Goal: Communication & Community: Answer question/provide support

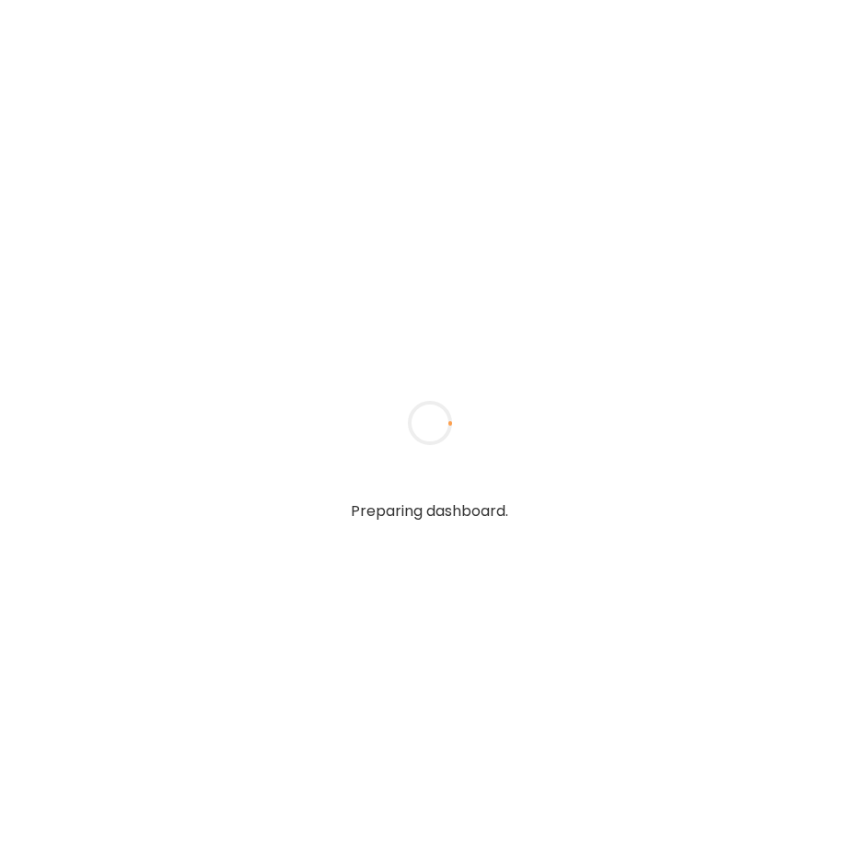
type textarea "**********"
type input "**********"
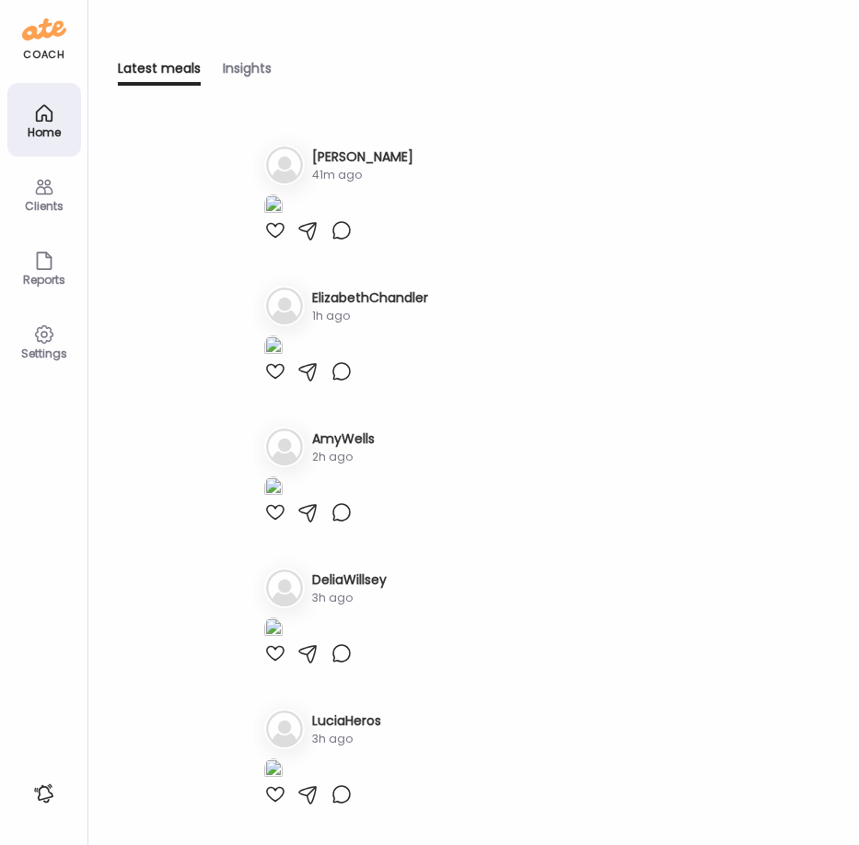
type input "**********"
click at [47, 197] on icon at bounding box center [44, 187] width 22 height 22
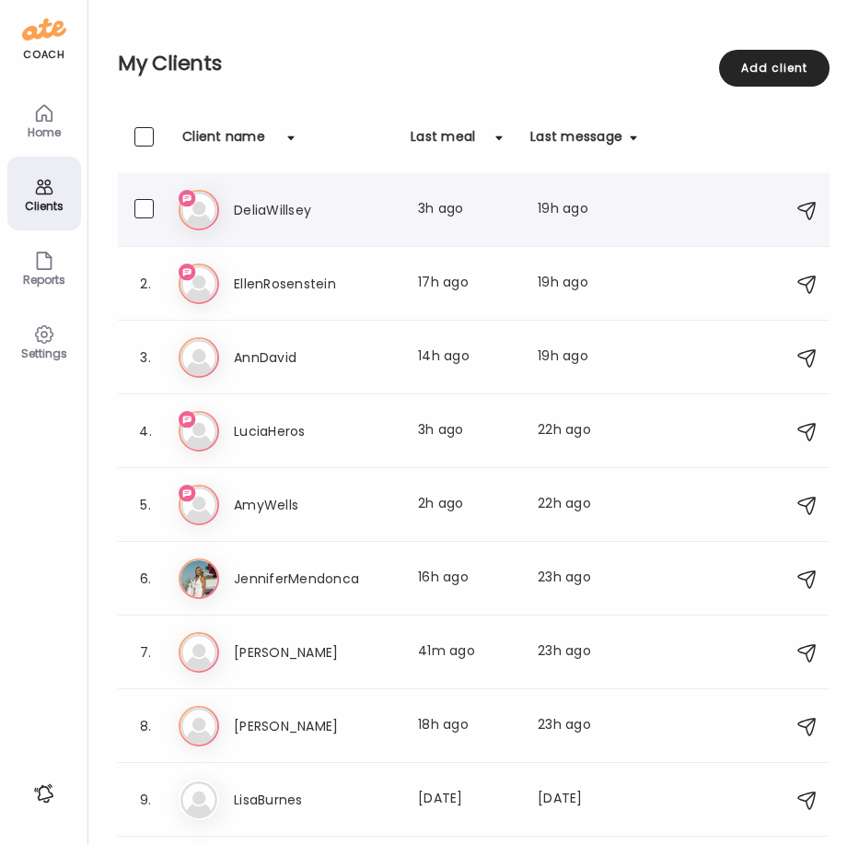
click at [276, 213] on h3 "DeliaWillsey" at bounding box center [315, 210] width 162 height 22
click at [386, 379] on div at bounding box center [430, 423] width 88 height 88
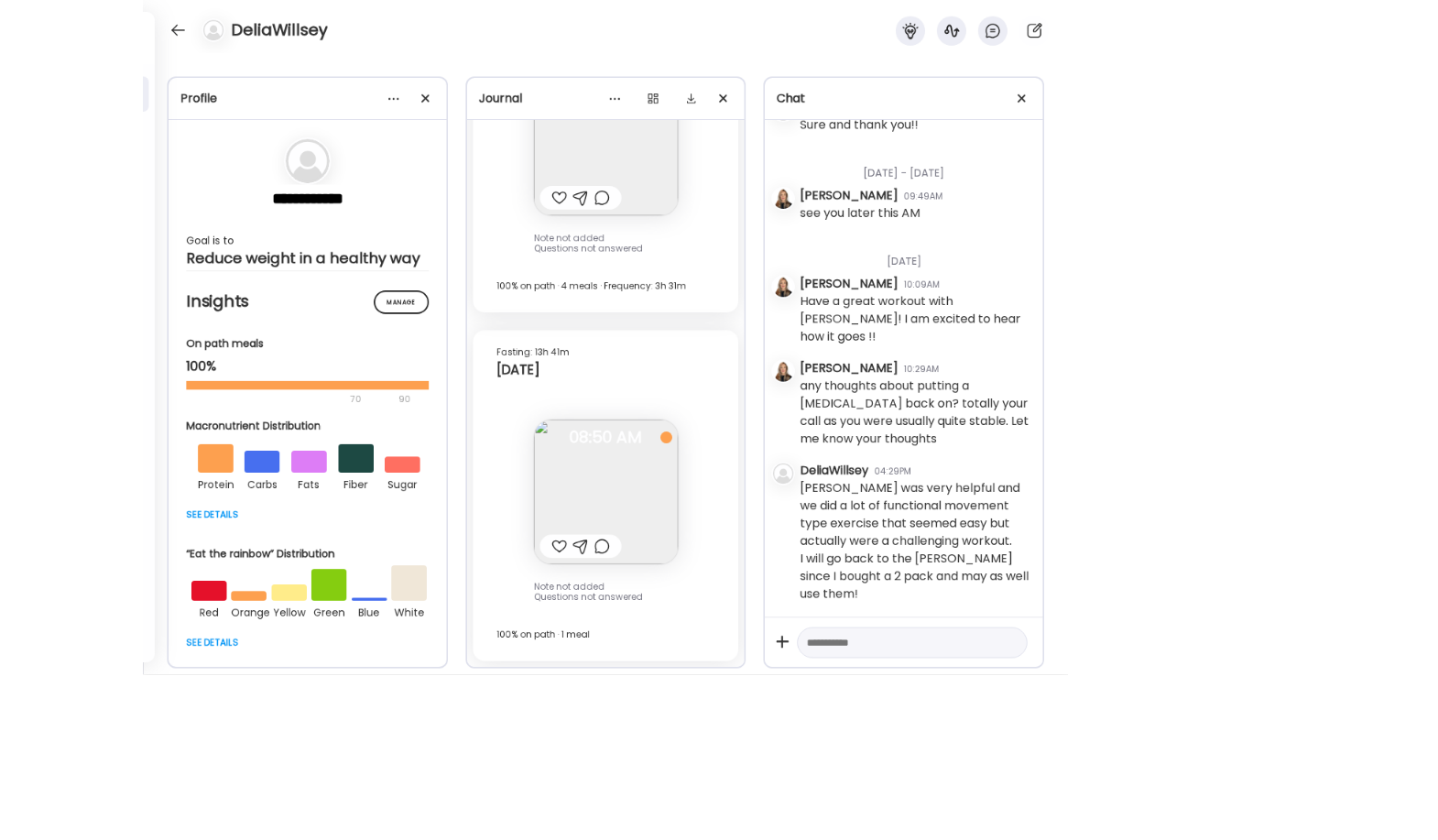
scroll to position [24294, 0]
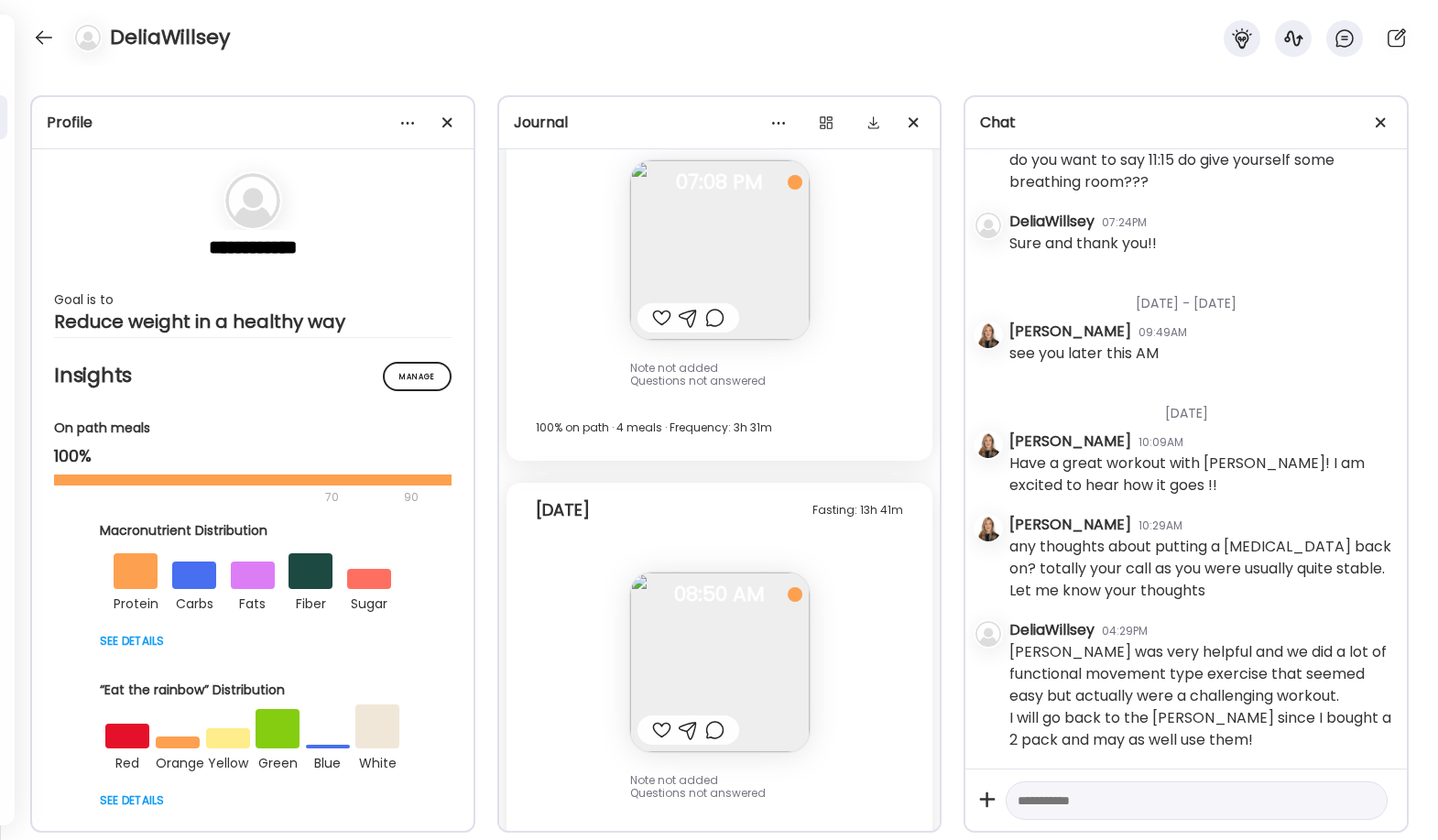
click at [853, 806] on textarea at bounding box center [1179, 800] width 325 height 22
type textarea "**********"
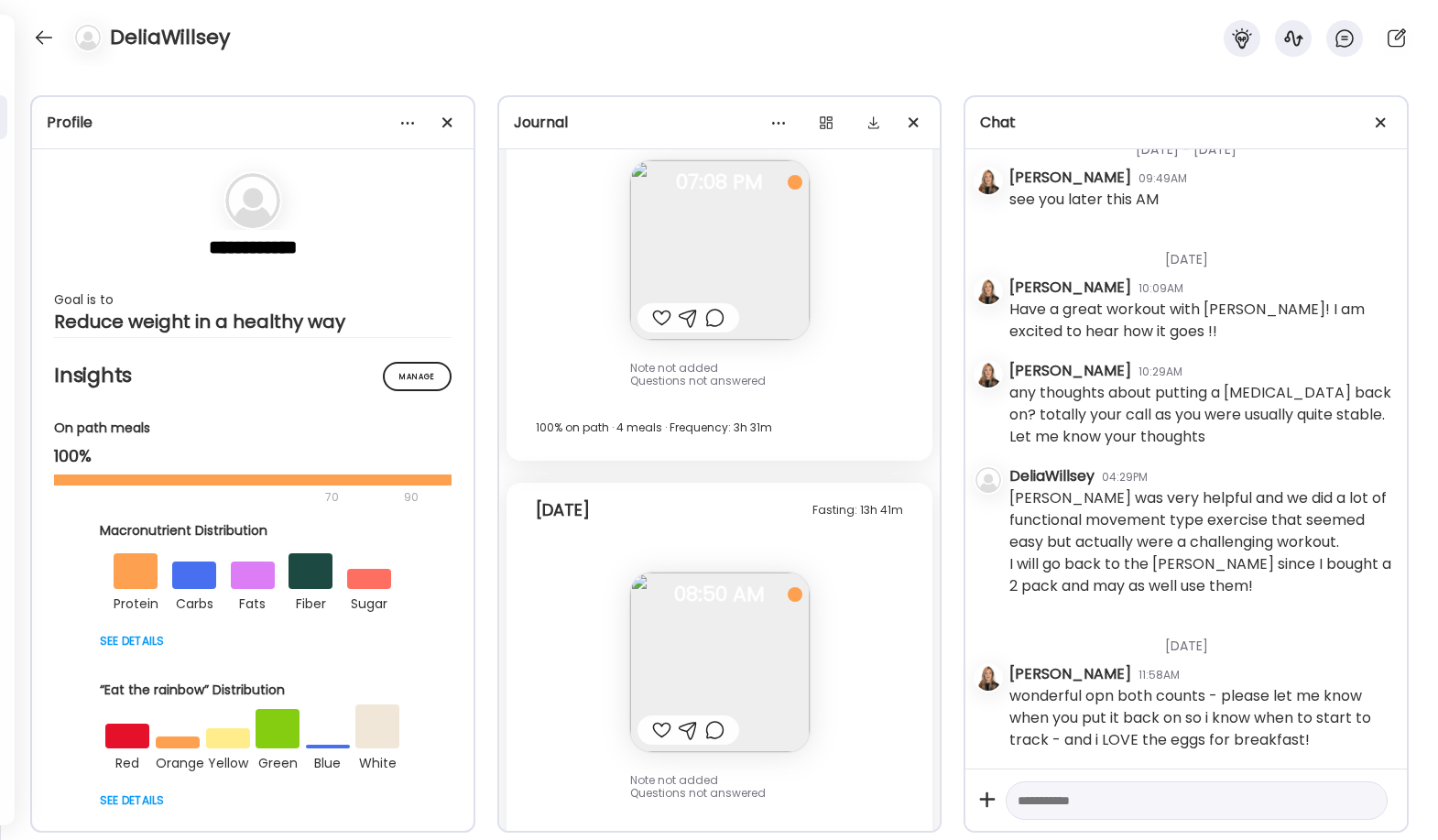
scroll to position [26295, 0]
click at [652, 719] on div at bounding box center [661, 730] width 19 height 22
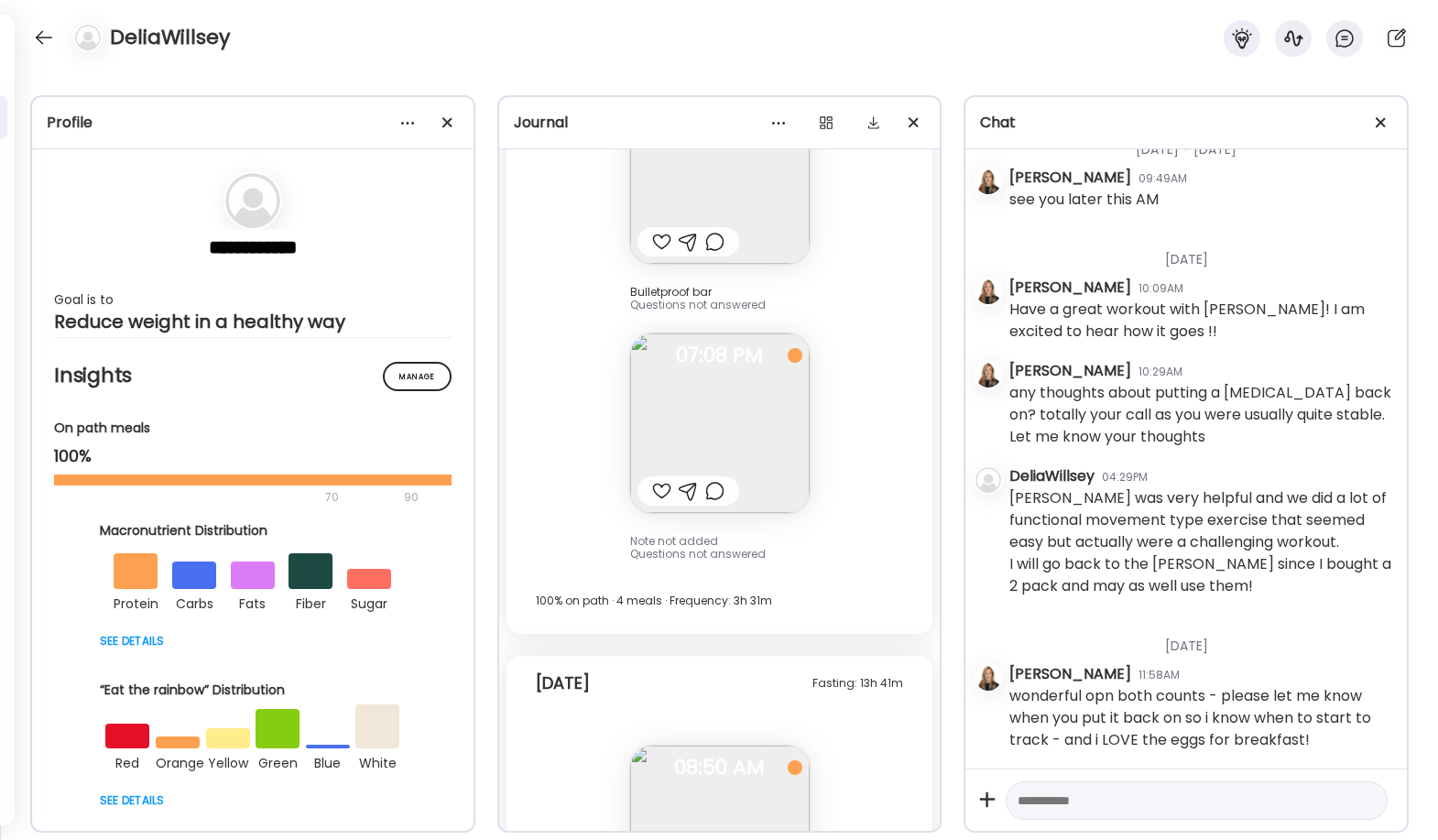
scroll to position [24071, 0]
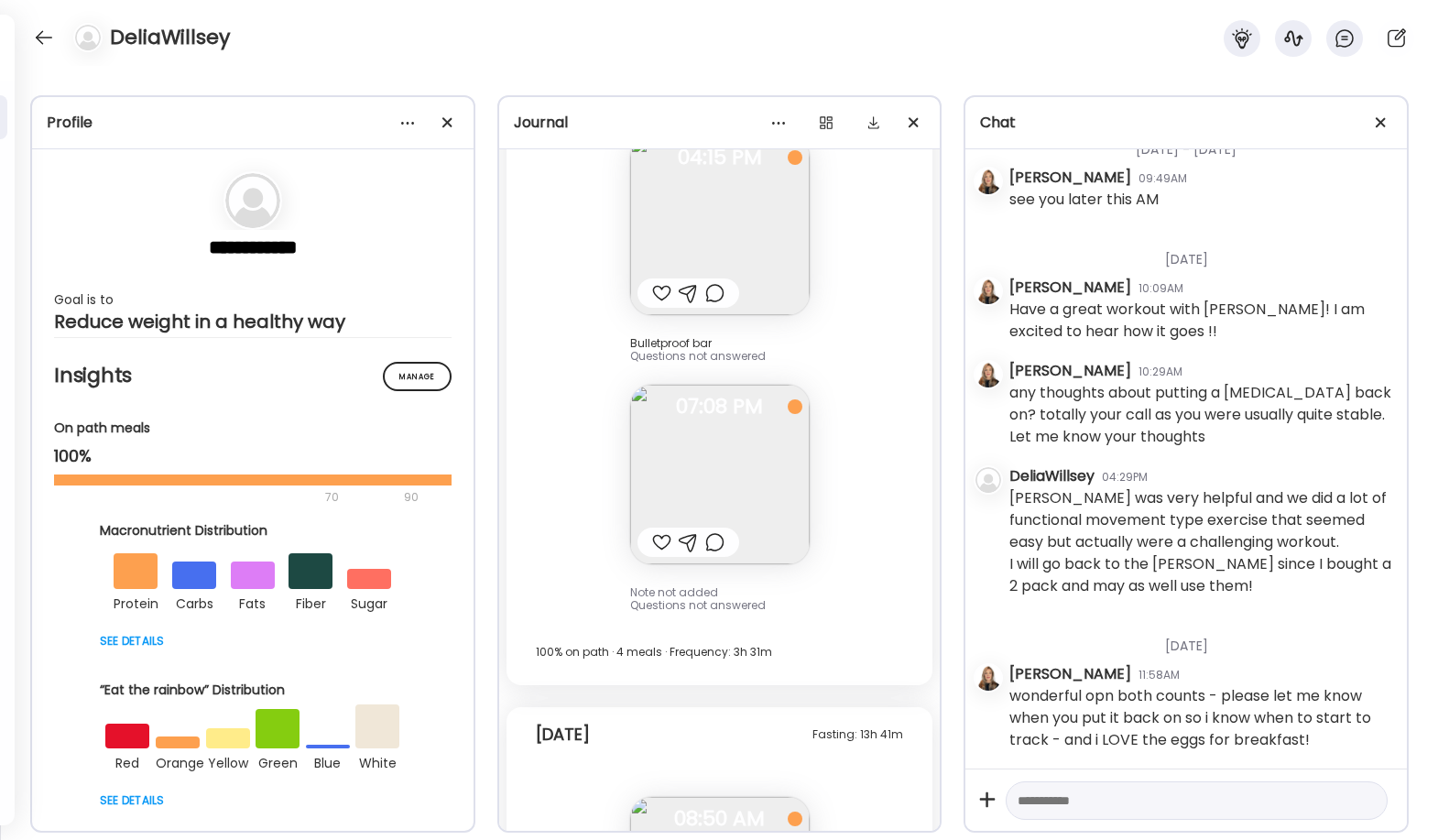
click at [652, 531] on div at bounding box center [661, 542] width 19 height 22
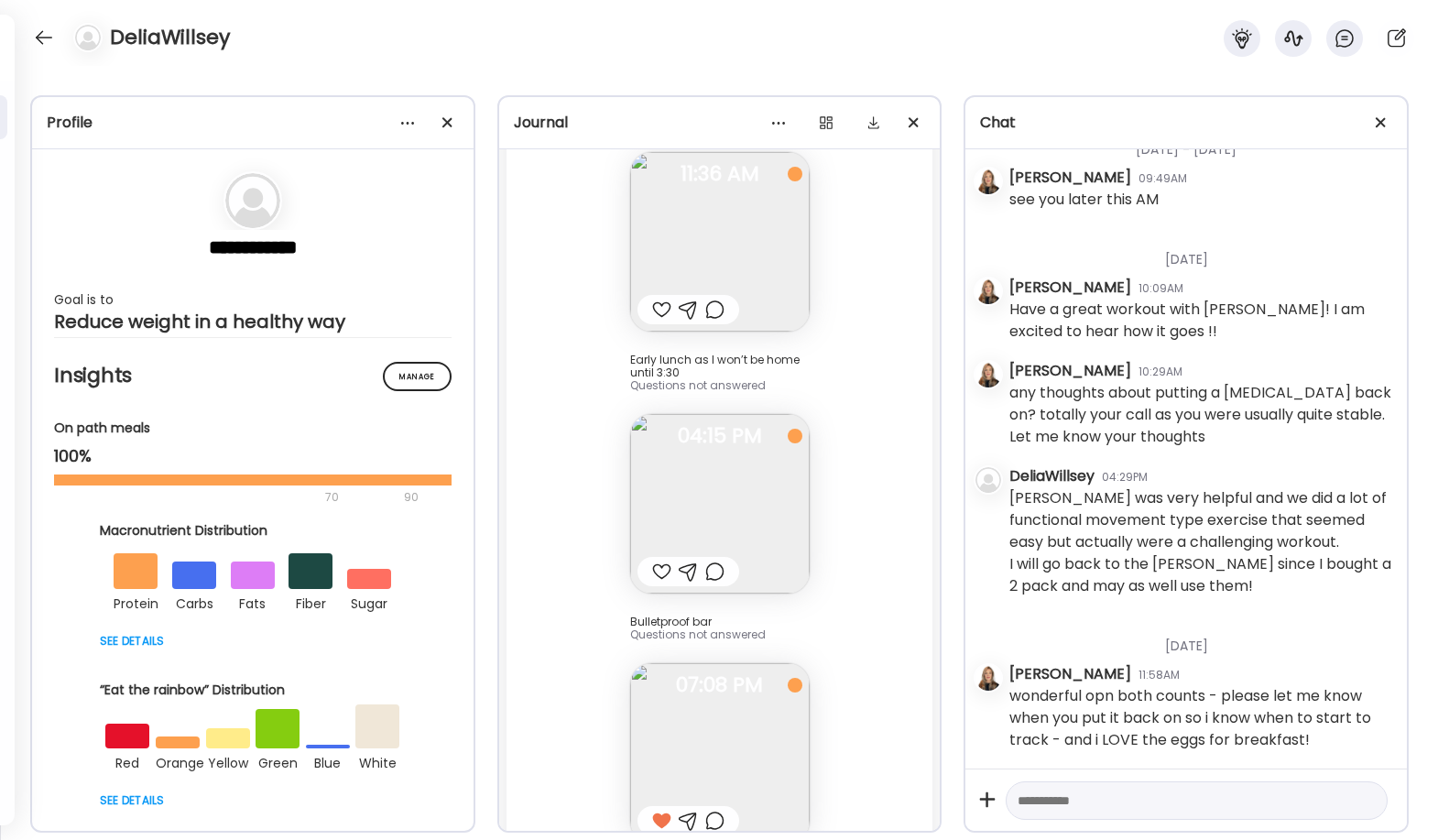
click at [652, 561] on div at bounding box center [661, 572] width 19 height 22
click at [655, 296] on div at bounding box center [661, 307] width 19 height 22
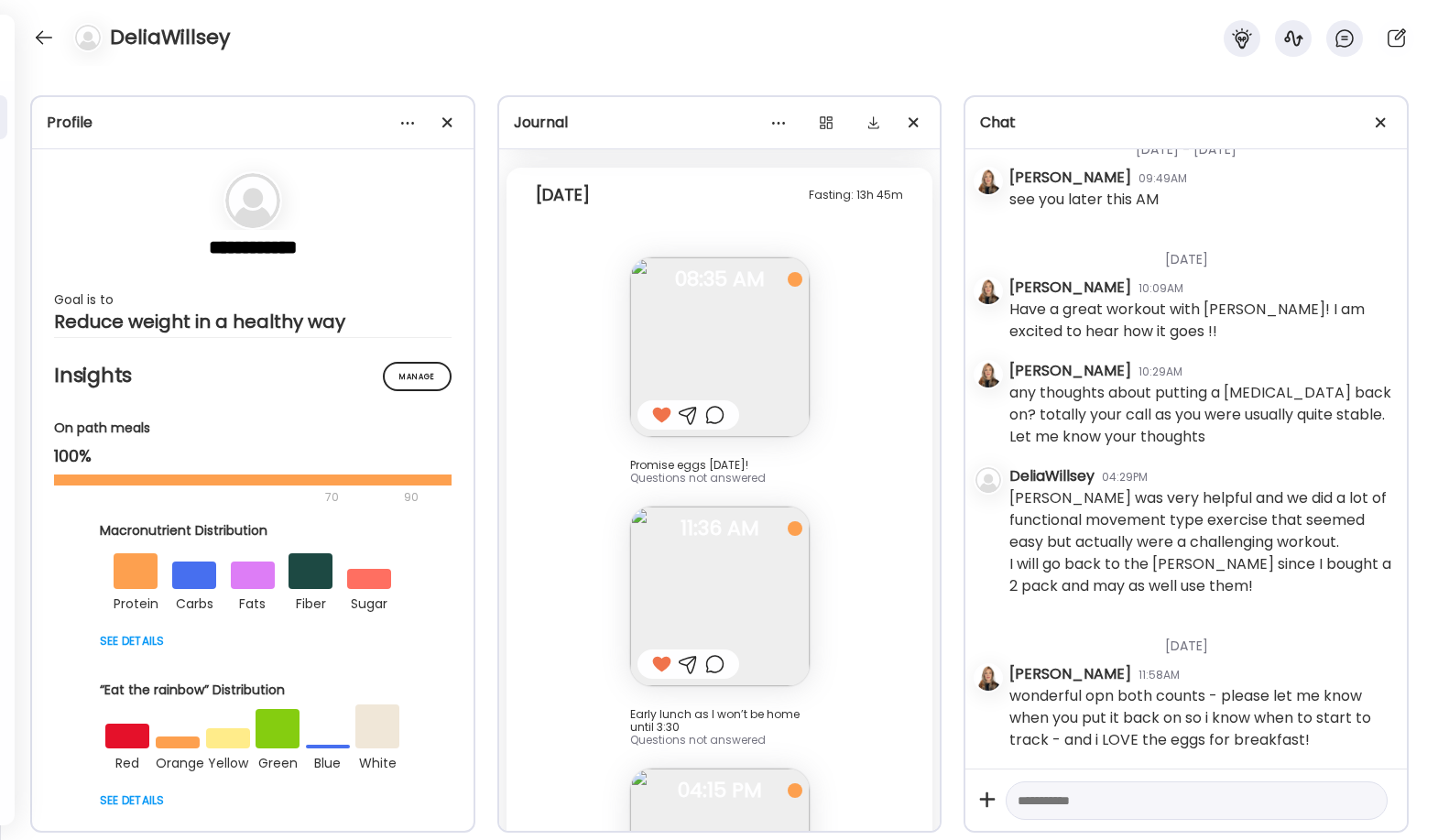
scroll to position [23420, 0]
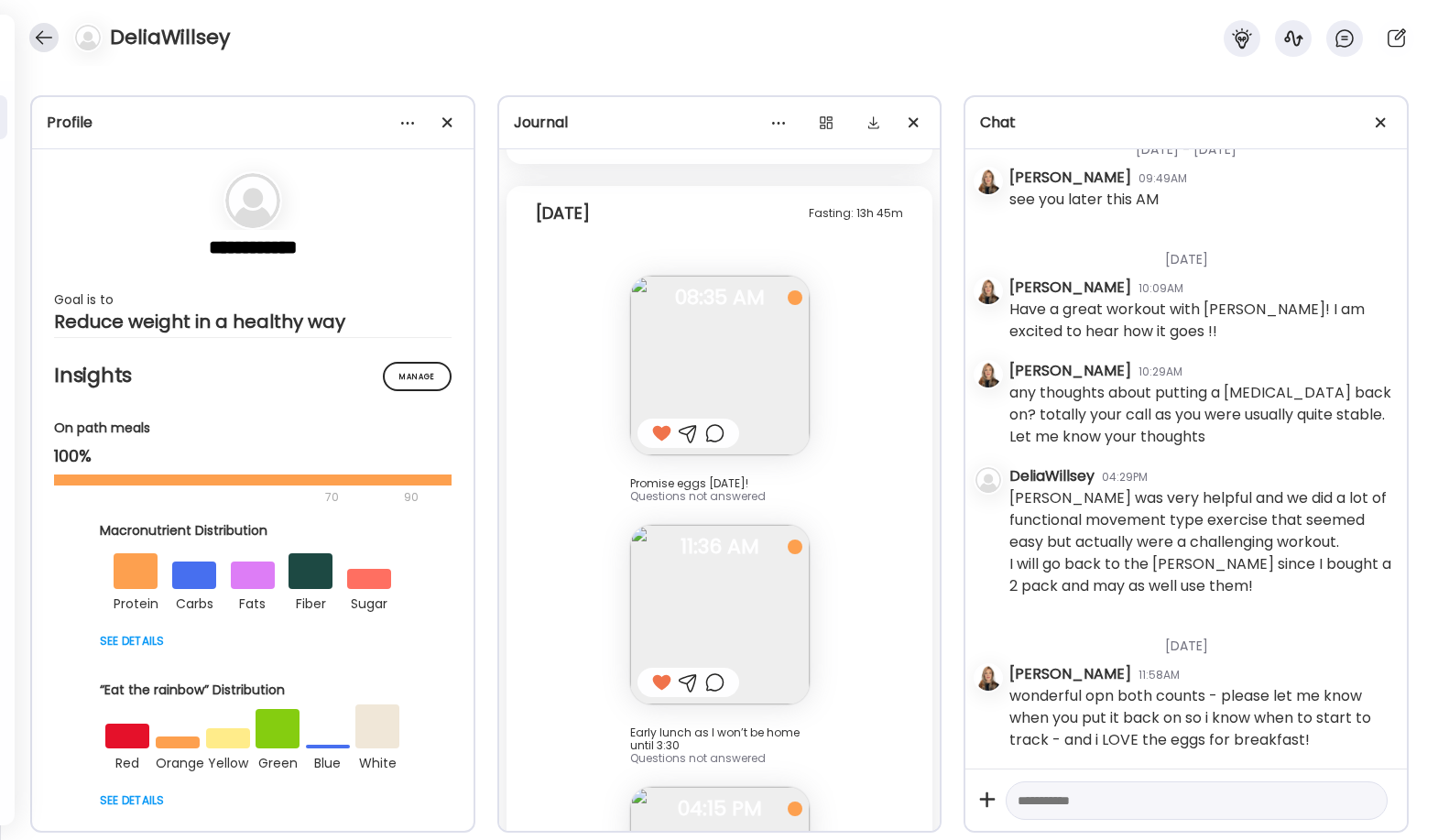
click at [51, 38] on div at bounding box center [43, 37] width 29 height 29
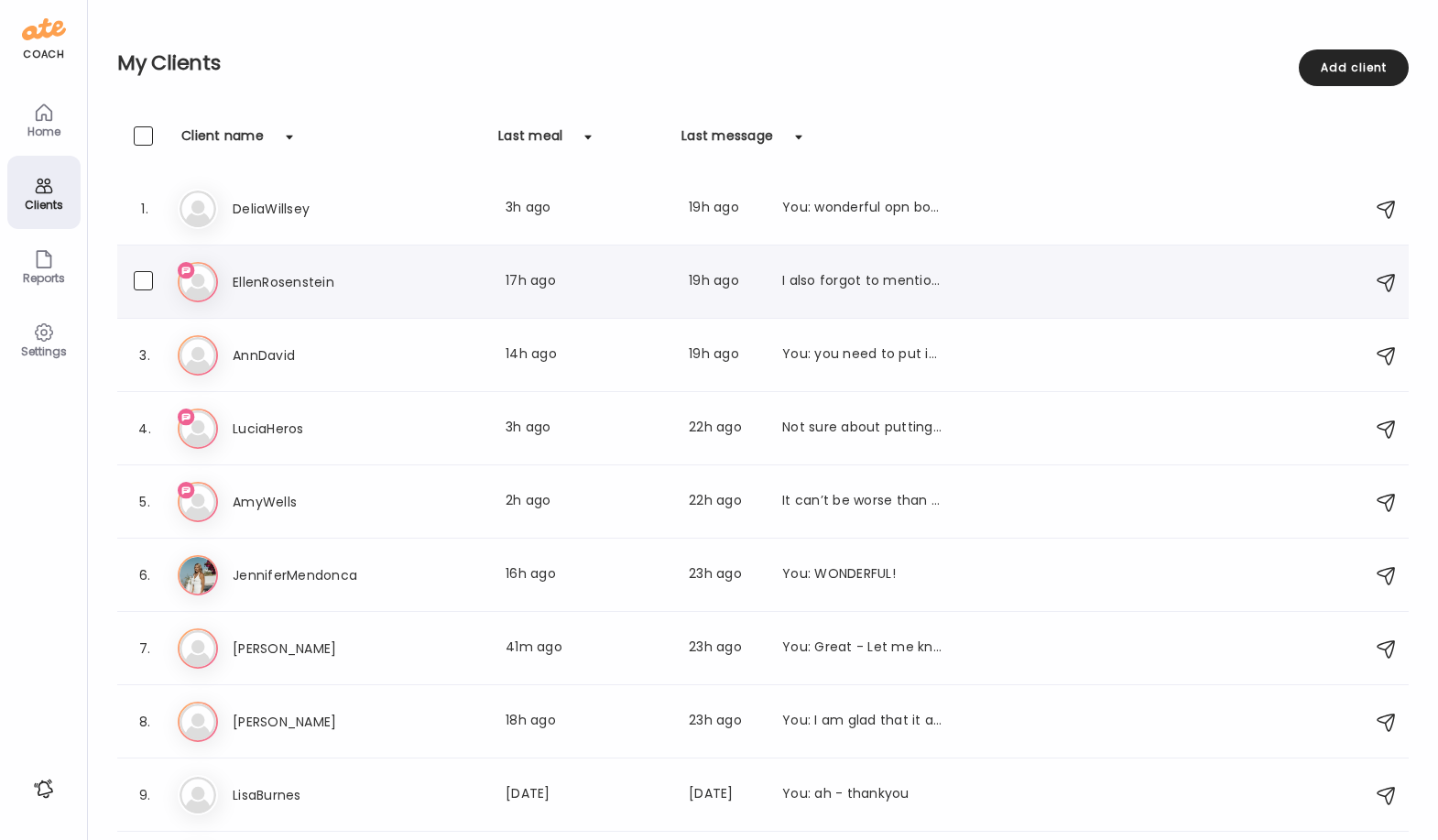
click at [312, 289] on h3 "EllenRosenstein" at bounding box center [313, 282] width 161 height 22
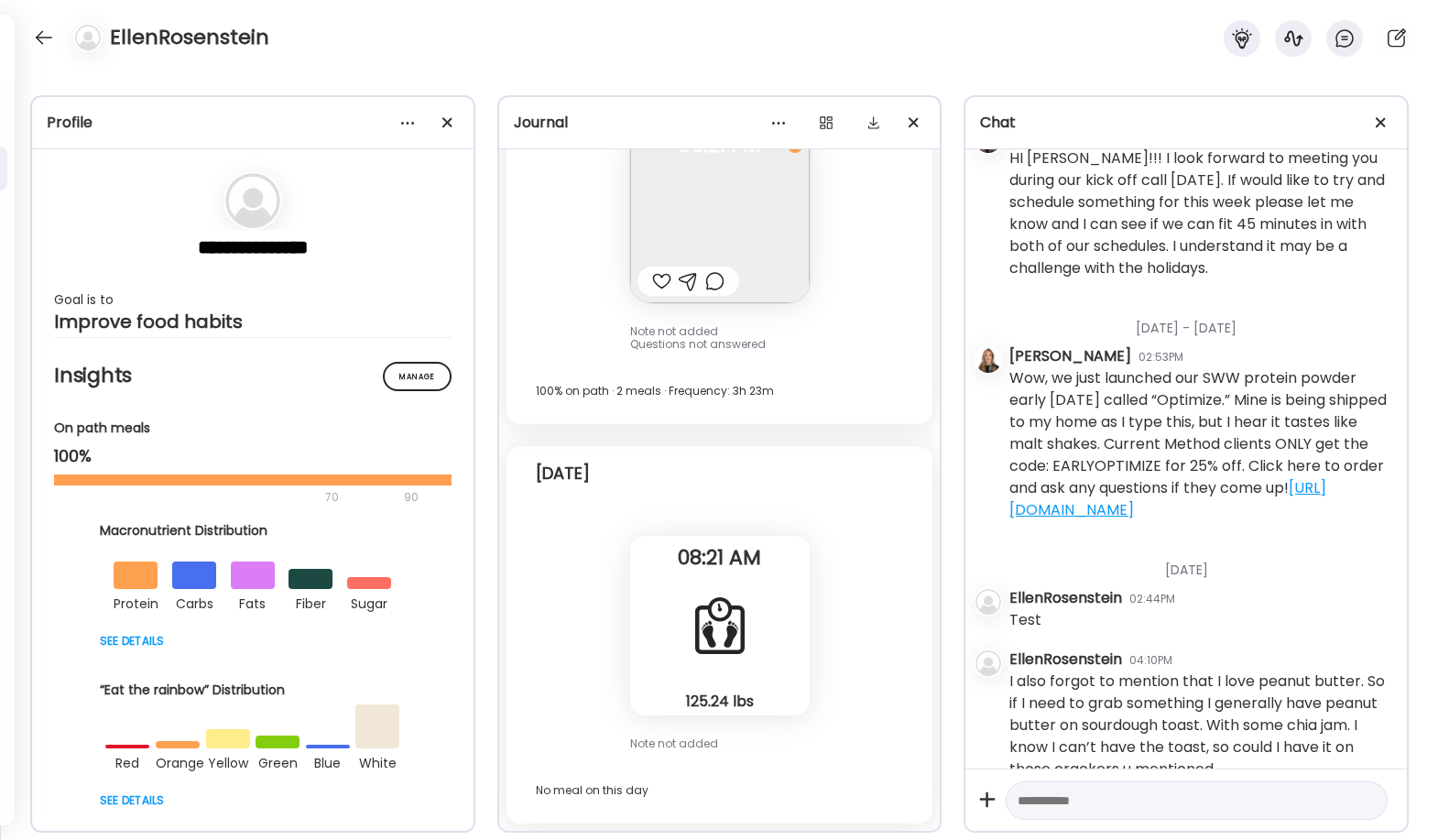
scroll to position [103, 0]
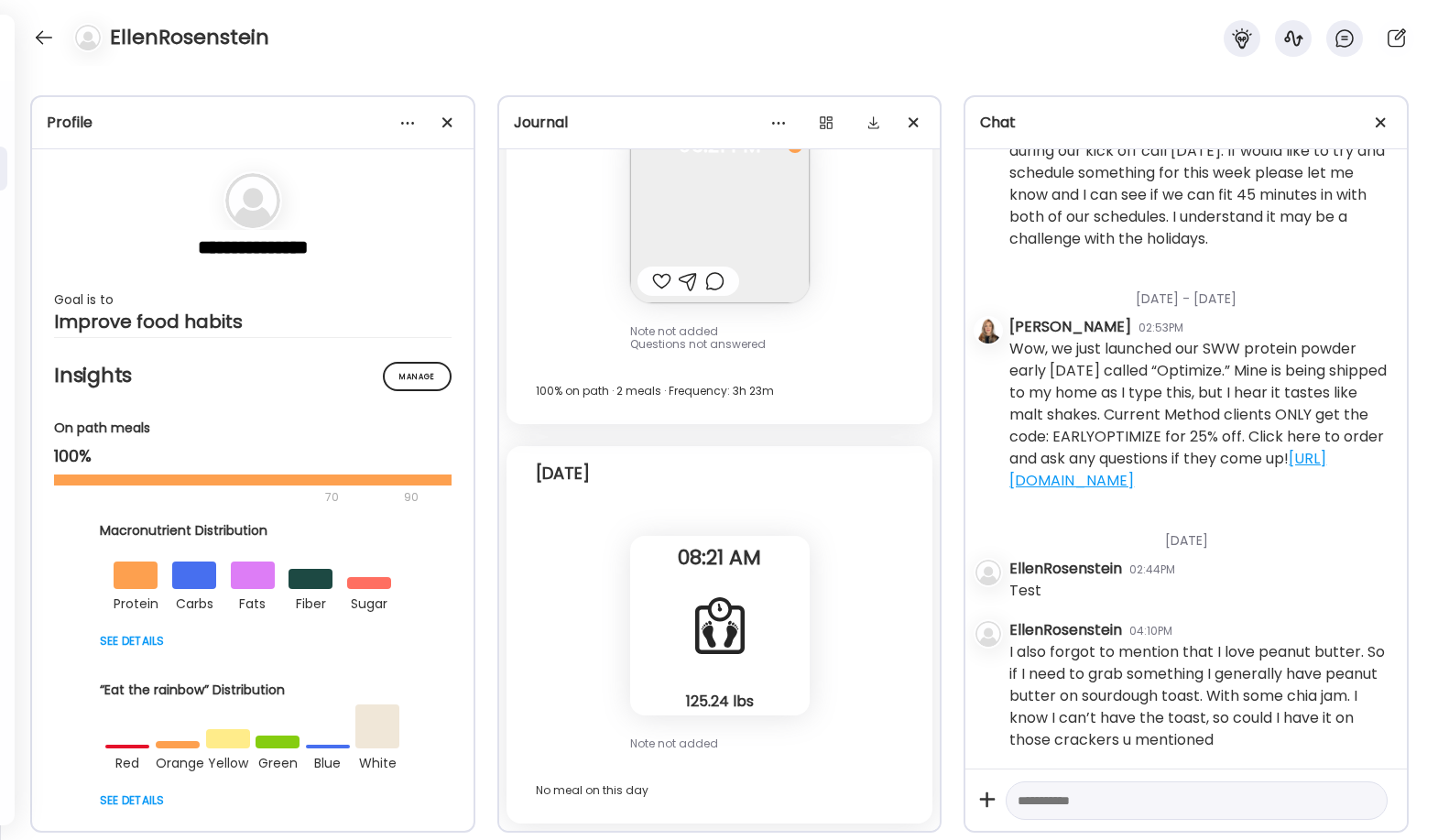
click at [853, 797] on textarea at bounding box center [1179, 800] width 325 height 22
type textarea "*"
type textarea "**********"
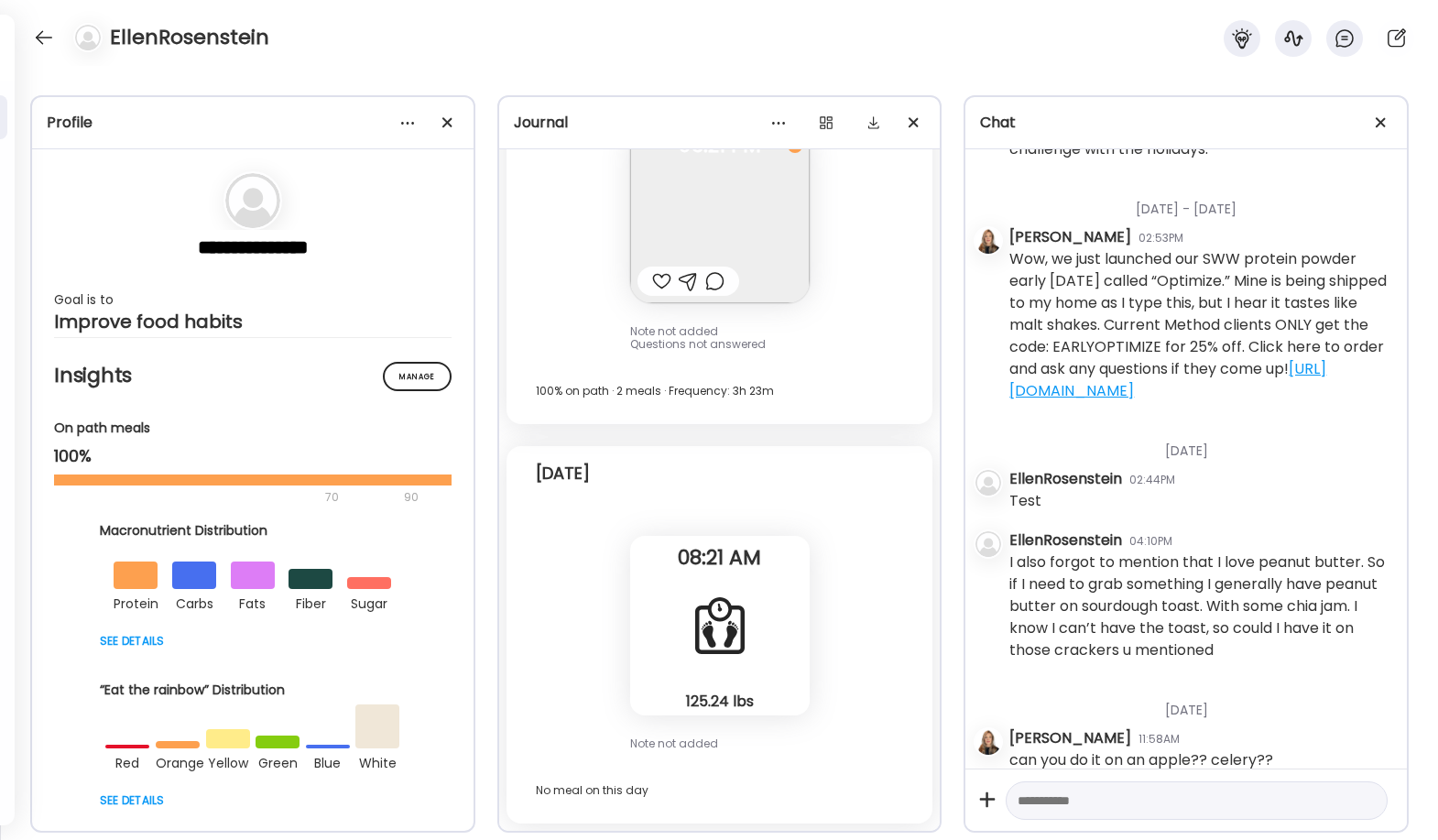
scroll to position [214, 0]
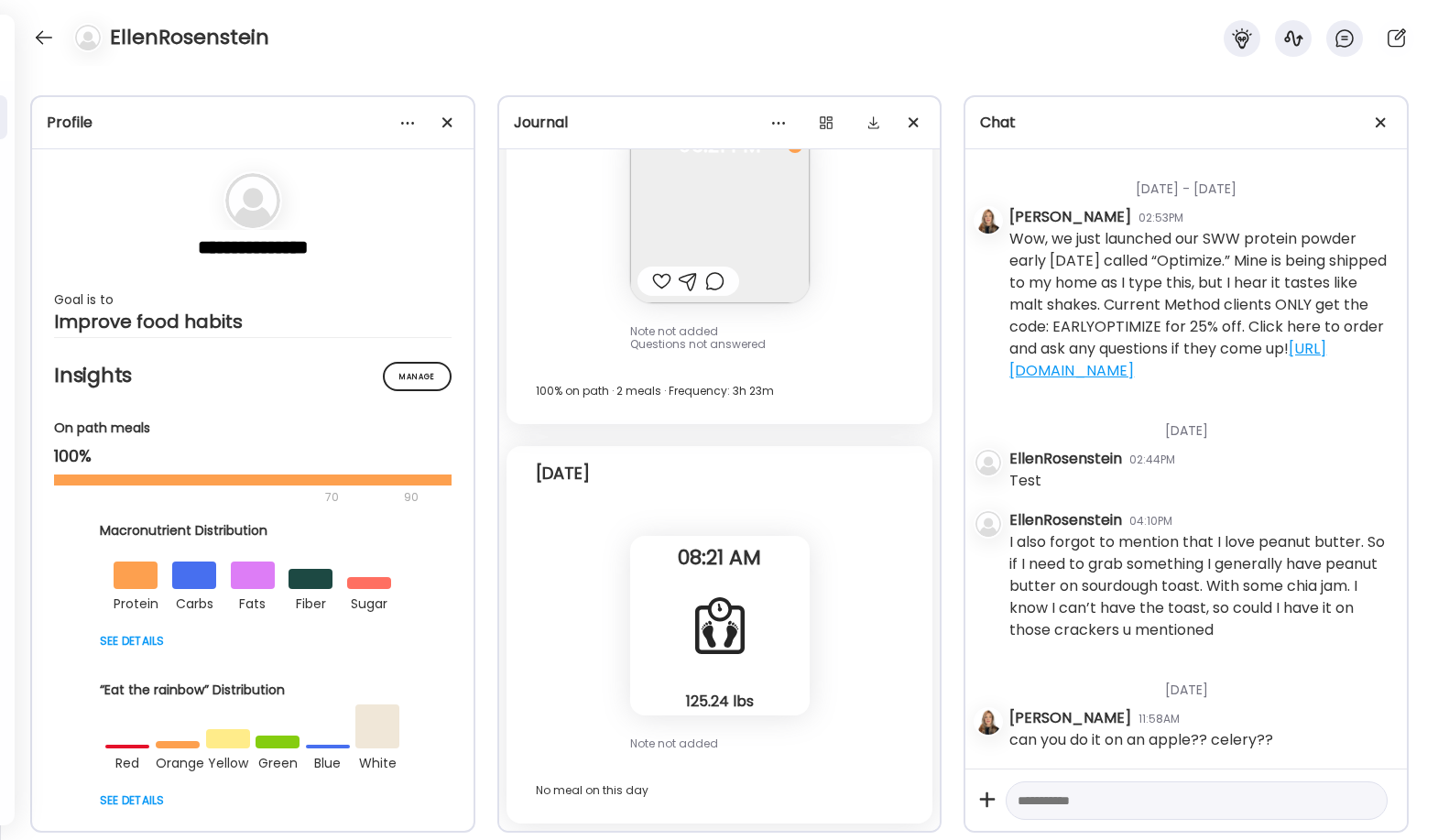
click at [657, 281] on div at bounding box center [661, 281] width 19 height 22
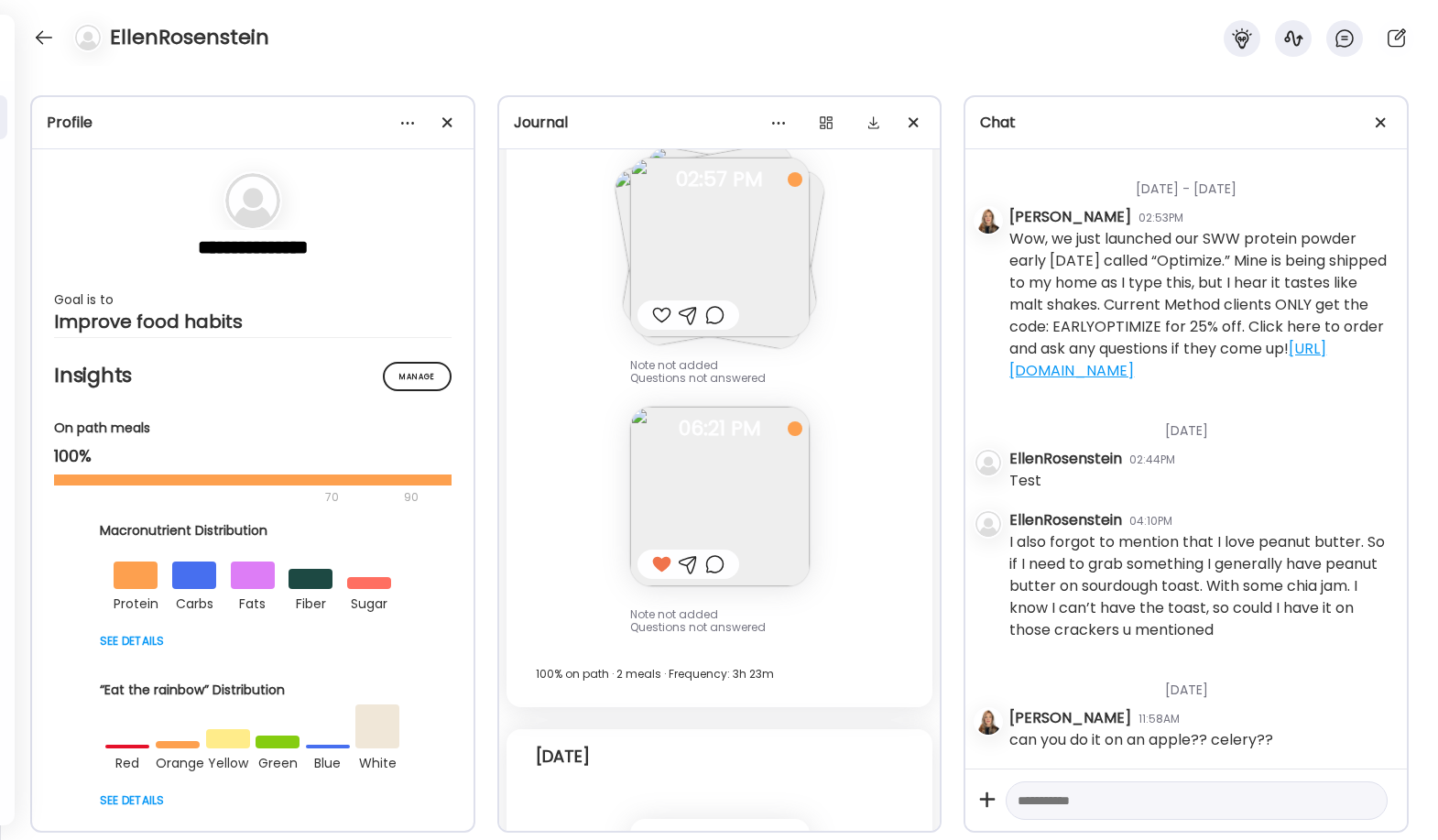
scroll to position [1699, 0]
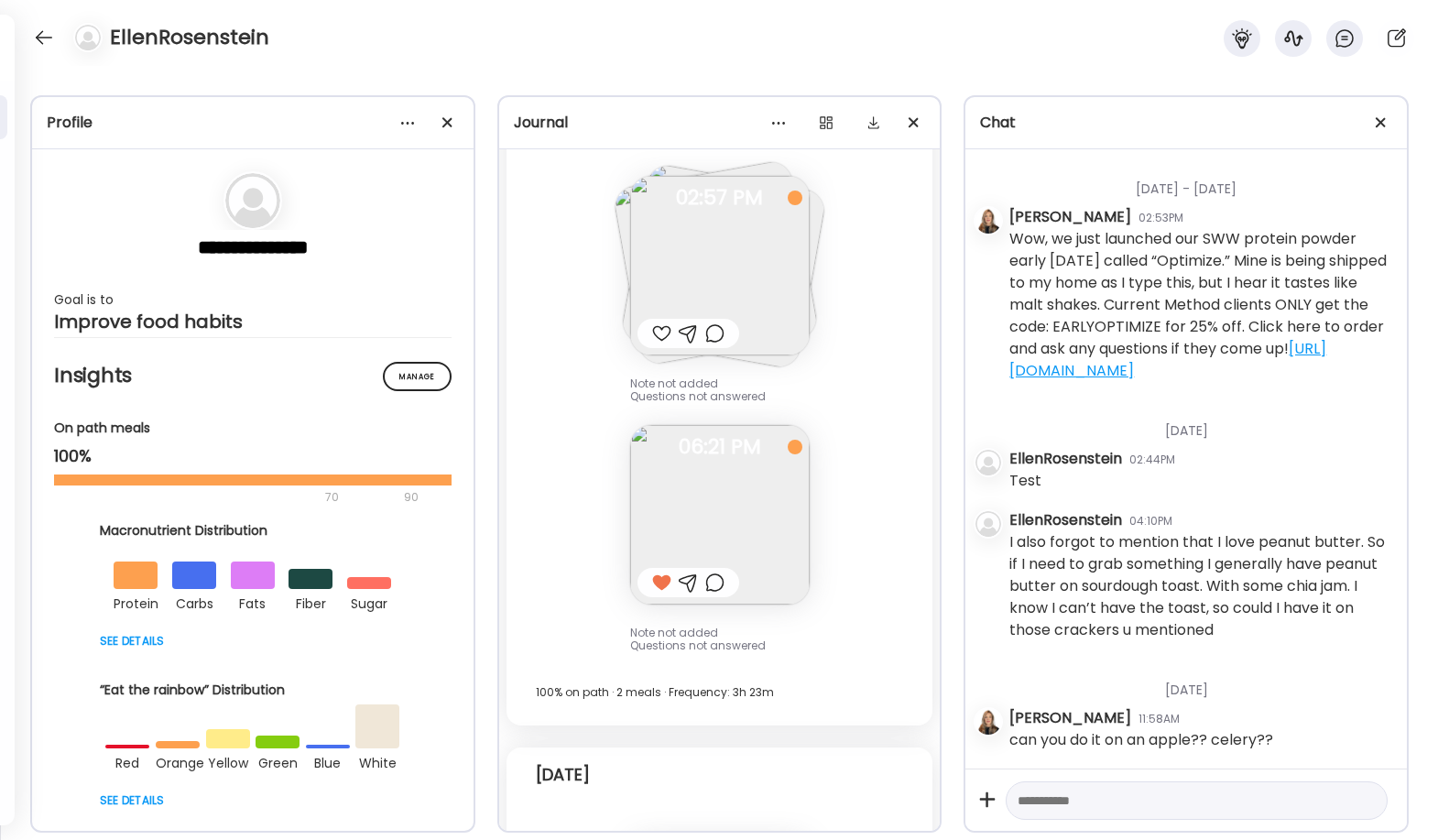
click at [705, 252] on img at bounding box center [720, 265] width 180 height 180
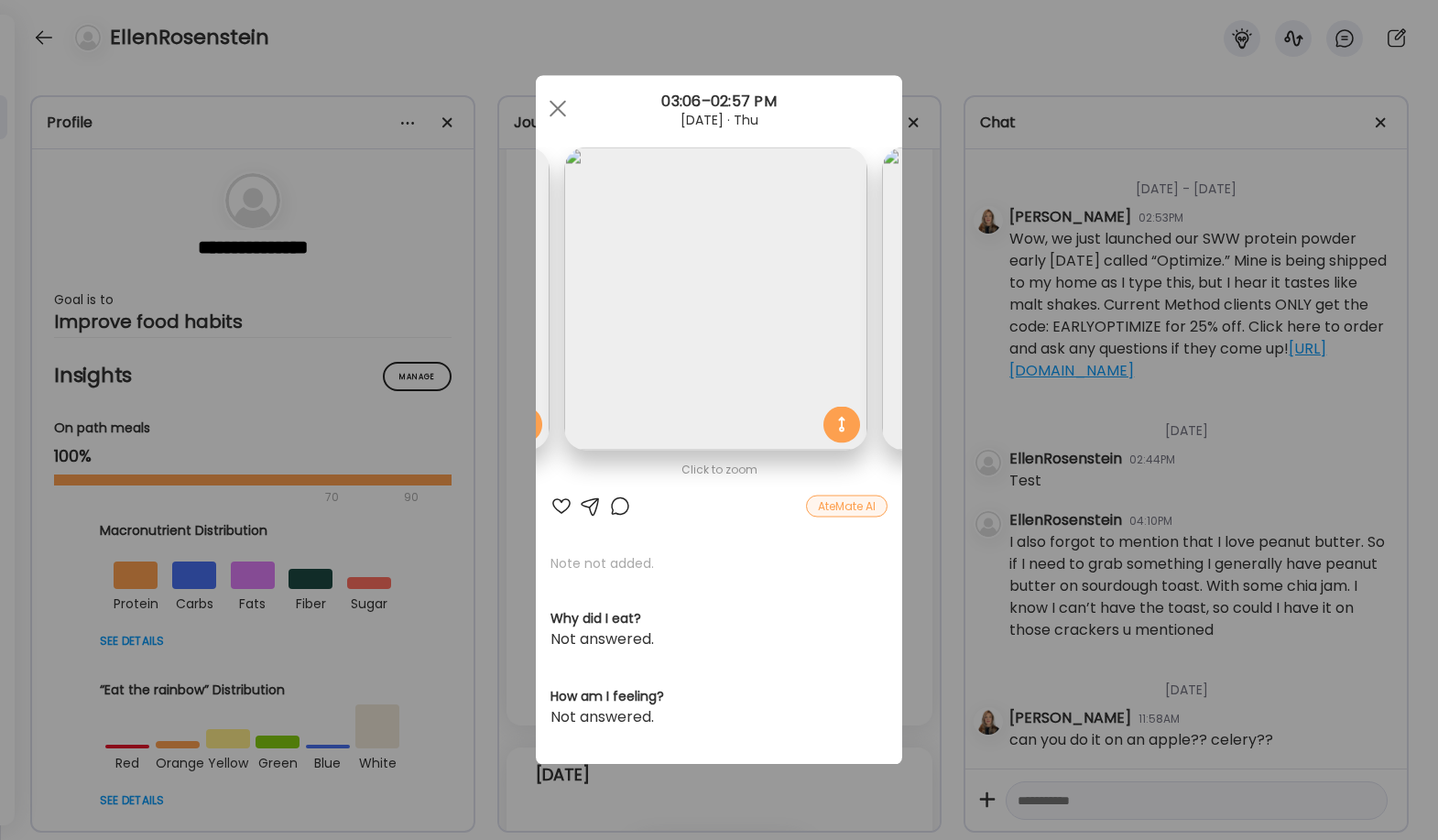
scroll to position [0, 310]
click at [560, 107] on div at bounding box center [558, 108] width 37 height 37
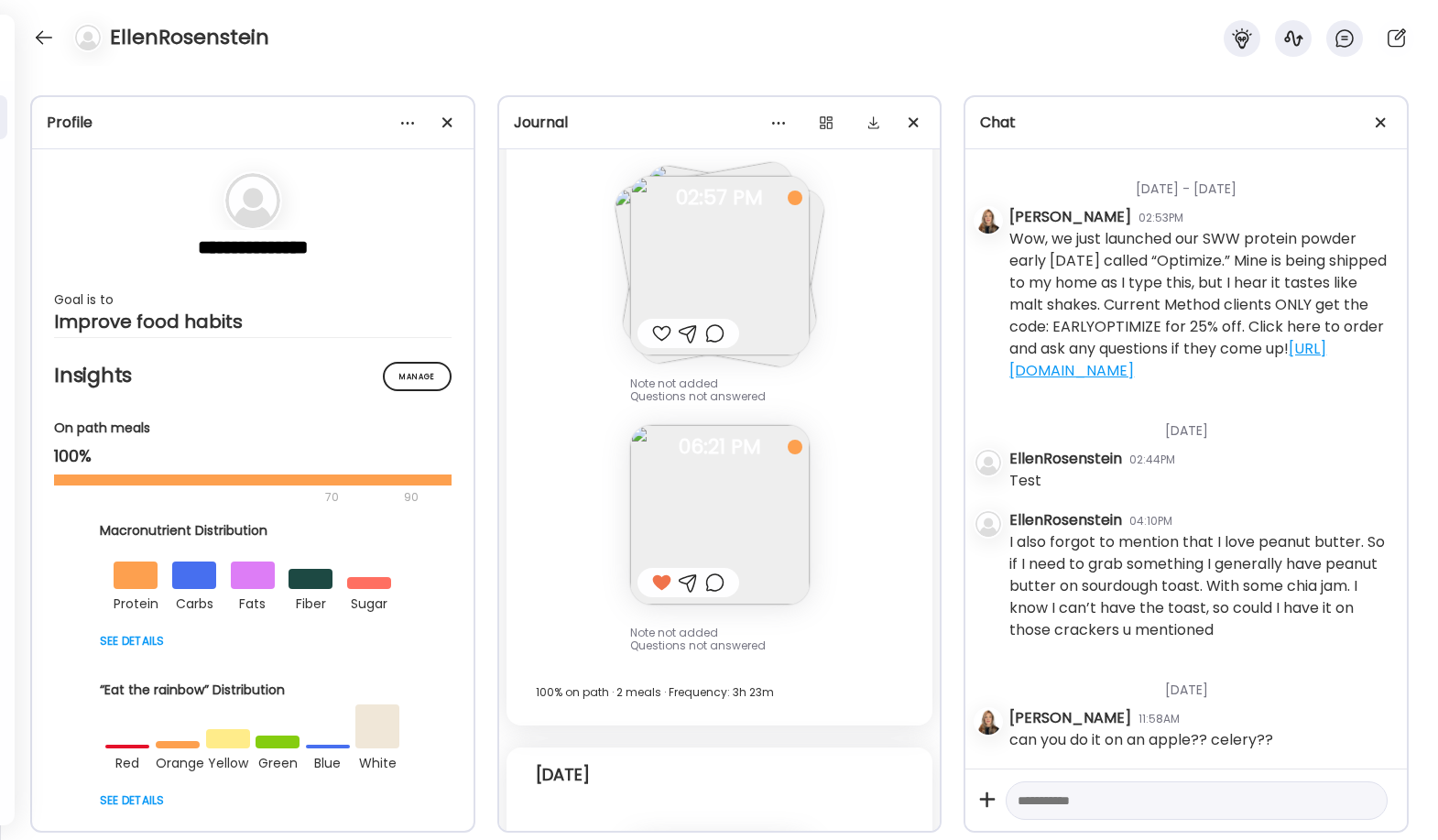
click at [730, 266] on img at bounding box center [720, 265] width 180 height 180
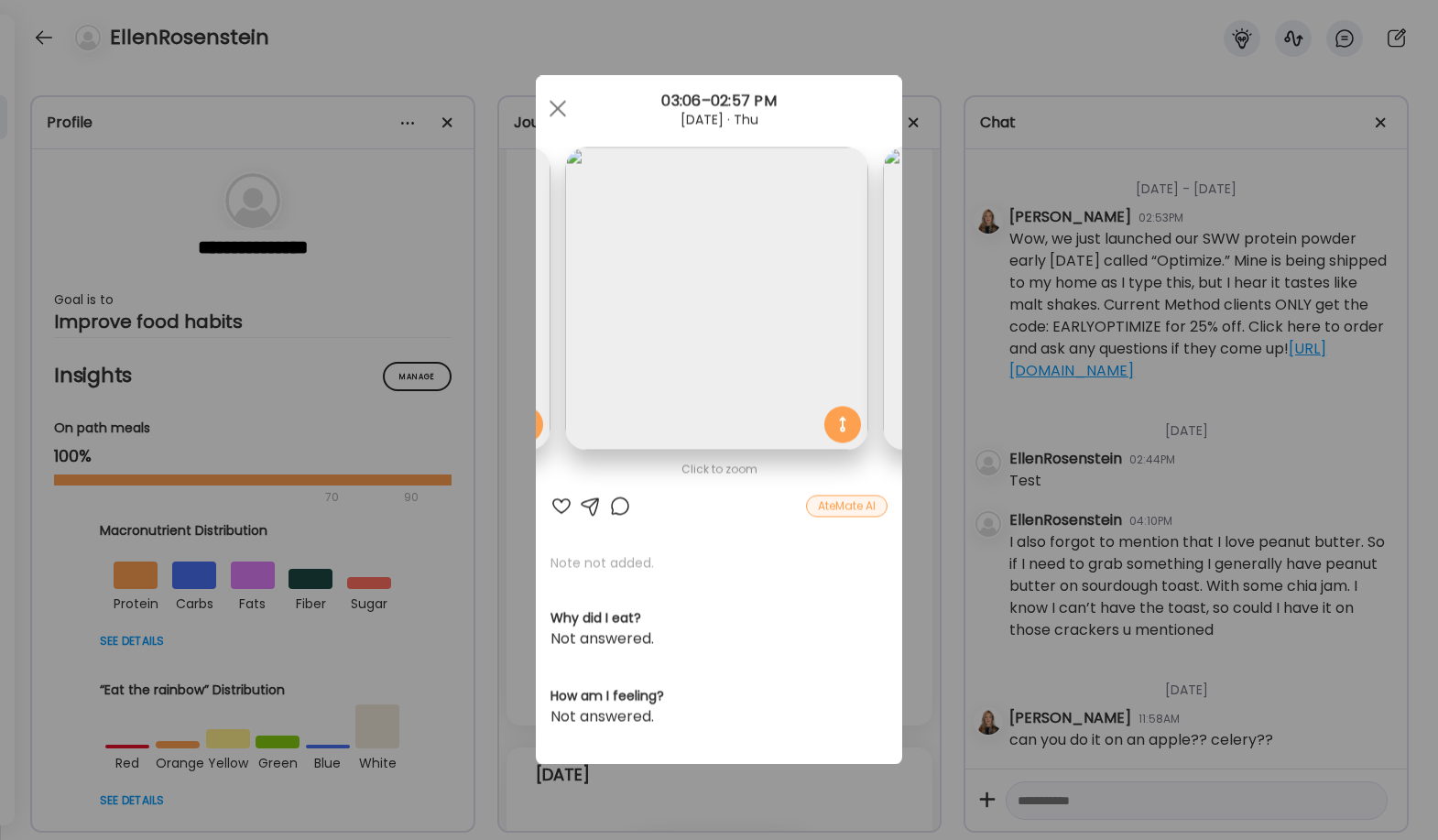
click at [596, 505] on div at bounding box center [591, 506] width 22 height 22
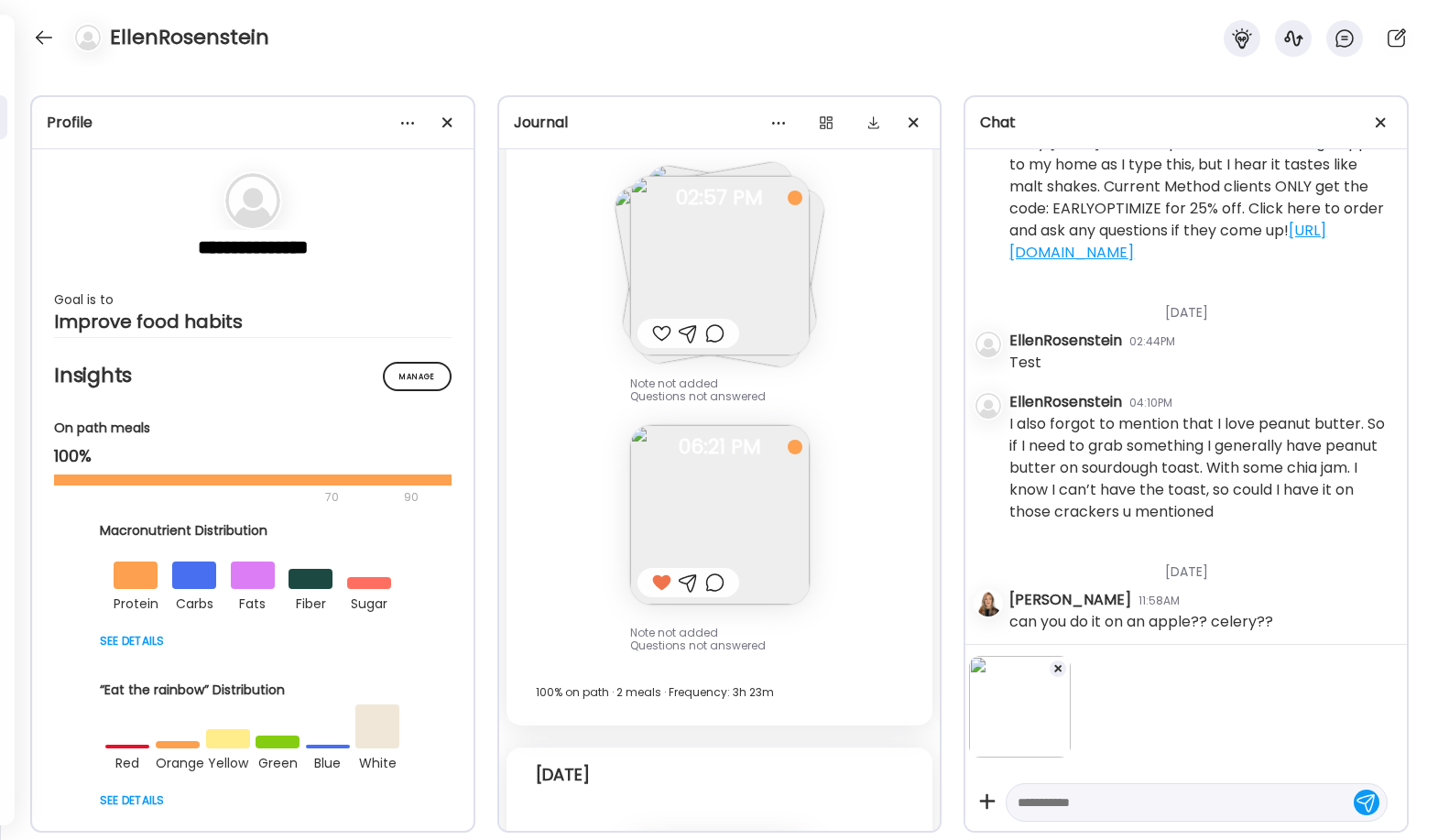
drag, startPoint x: 1051, startPoint y: 800, endPoint x: 1218, endPoint y: 762, distance: 171.3
click at [853, 801] on textarea at bounding box center [1179, 802] width 325 height 22
type textarea "**********"
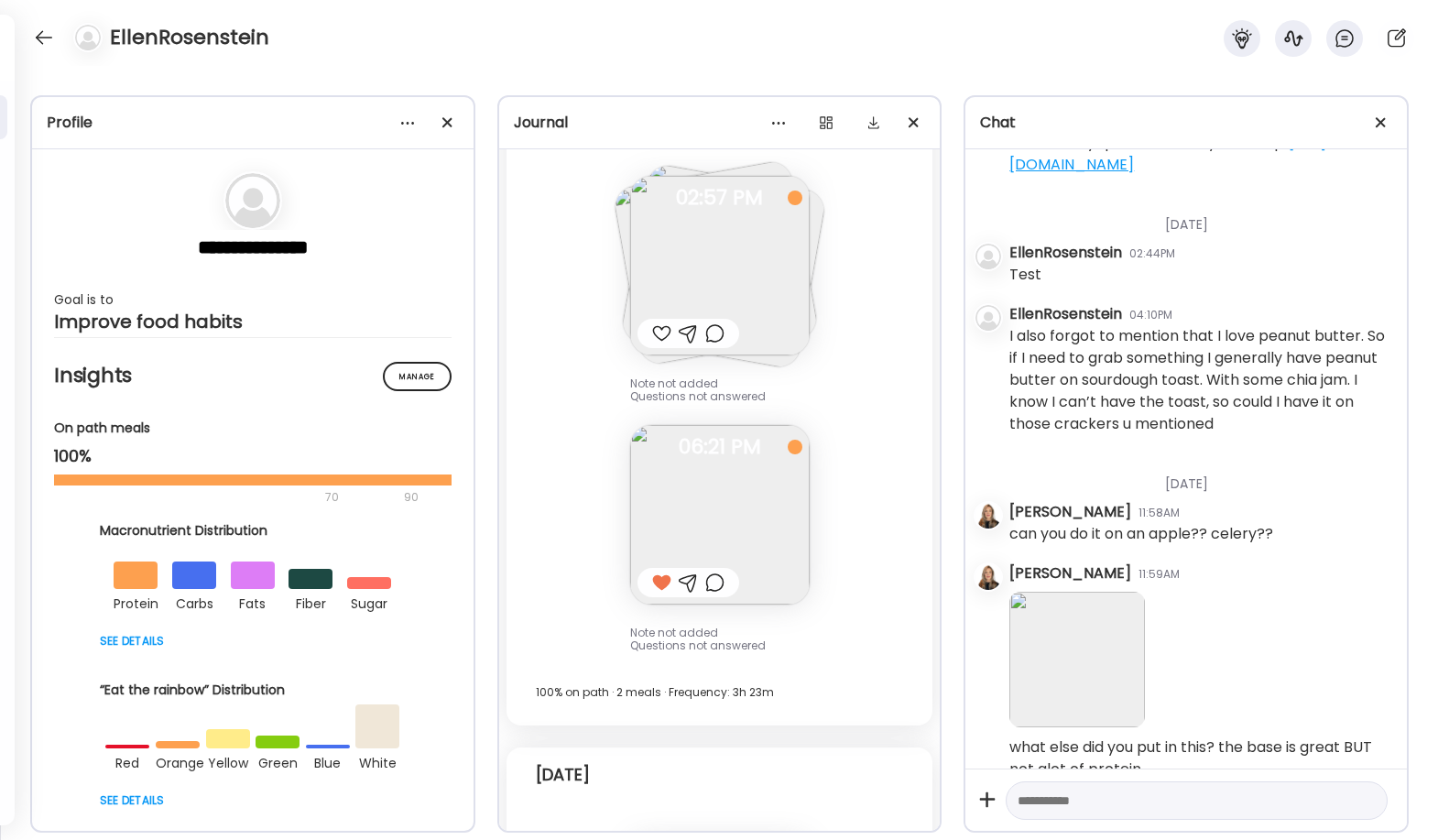
scroll to position [449, 0]
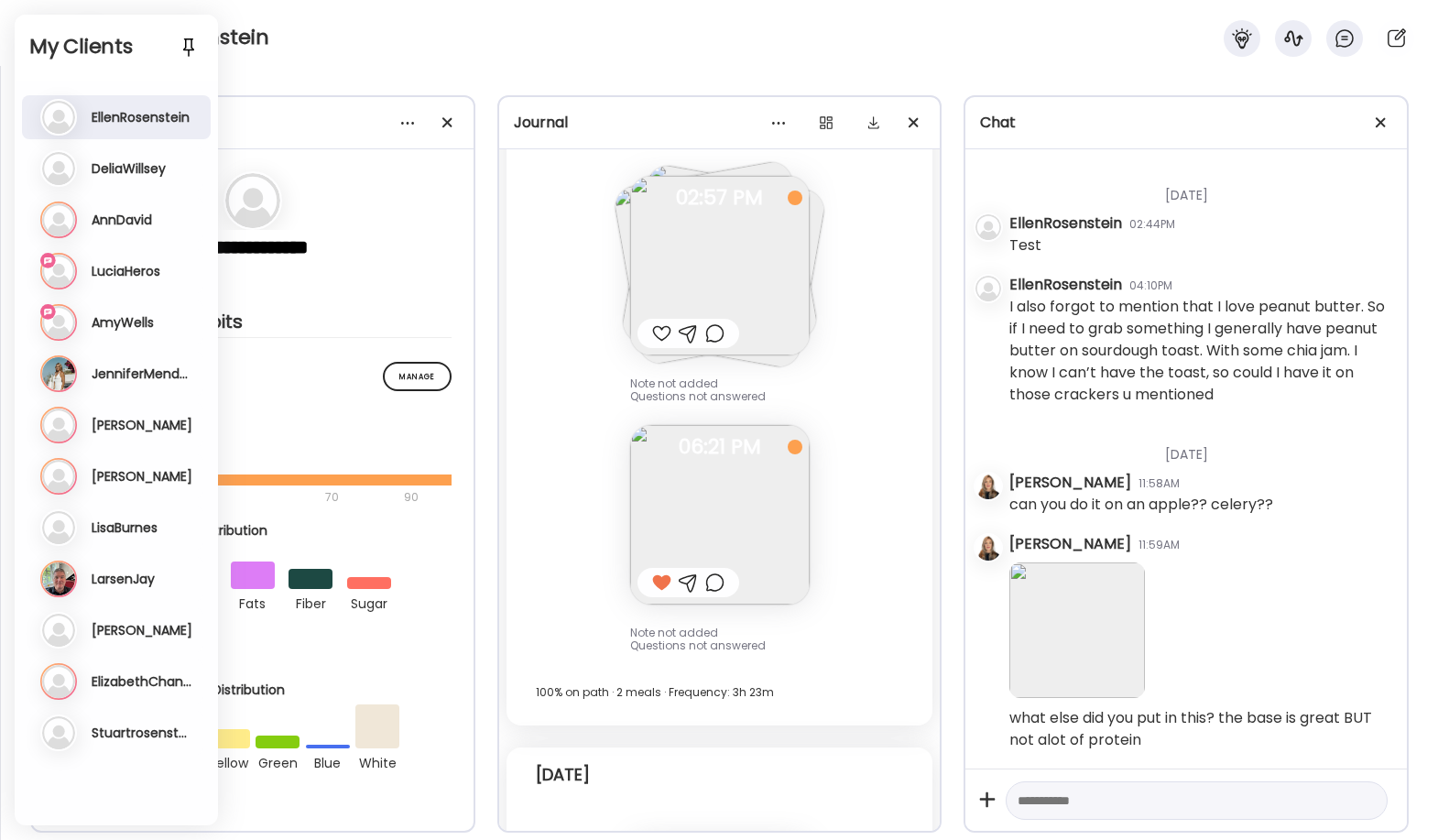
click at [131, 263] on h3 "LuciaHeros" at bounding box center [125, 270] width 69 height 17
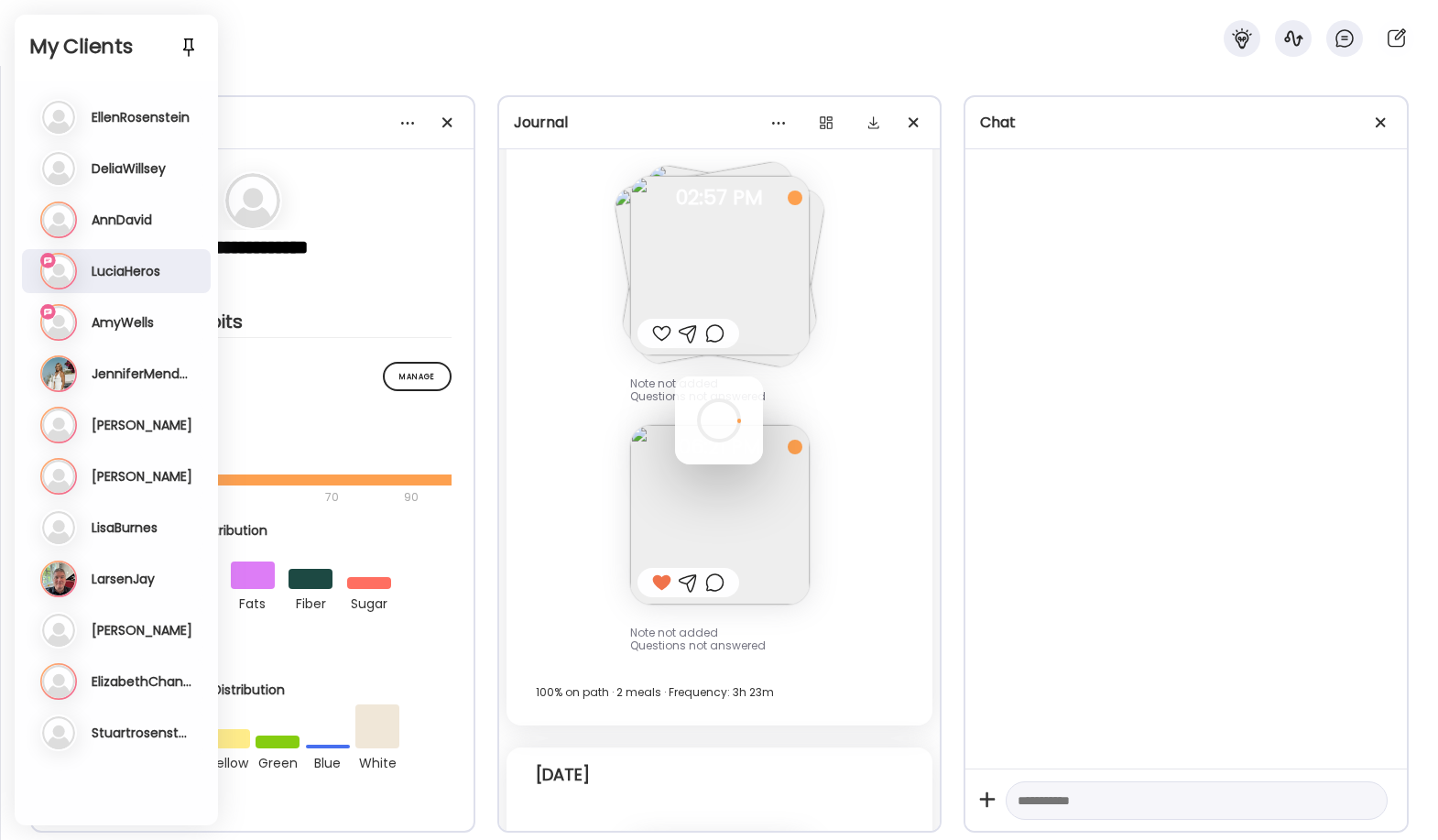
scroll to position [6949, 0]
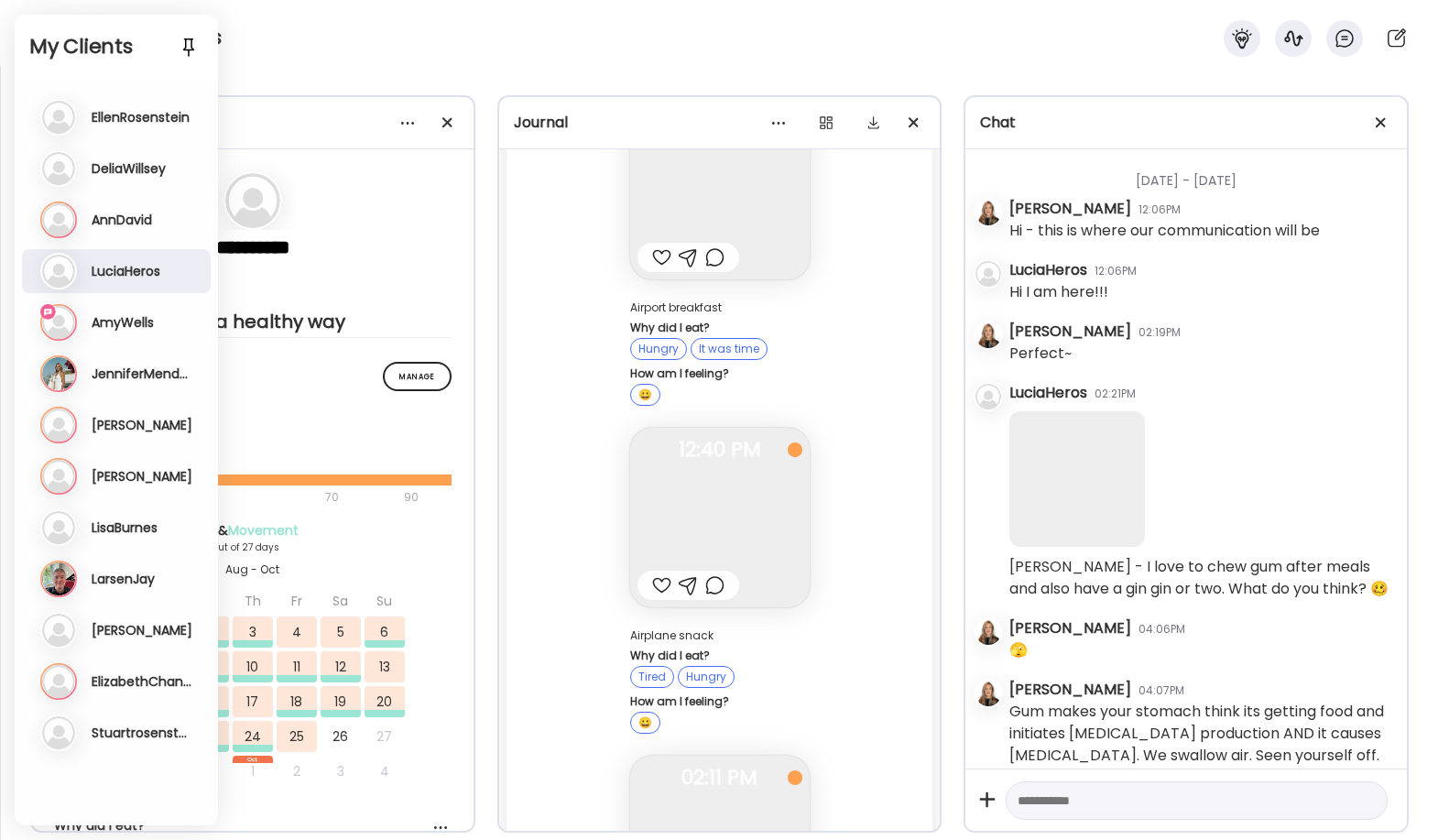
click at [137, 167] on h3 "DeliaWillsey" at bounding box center [128, 168] width 75 height 17
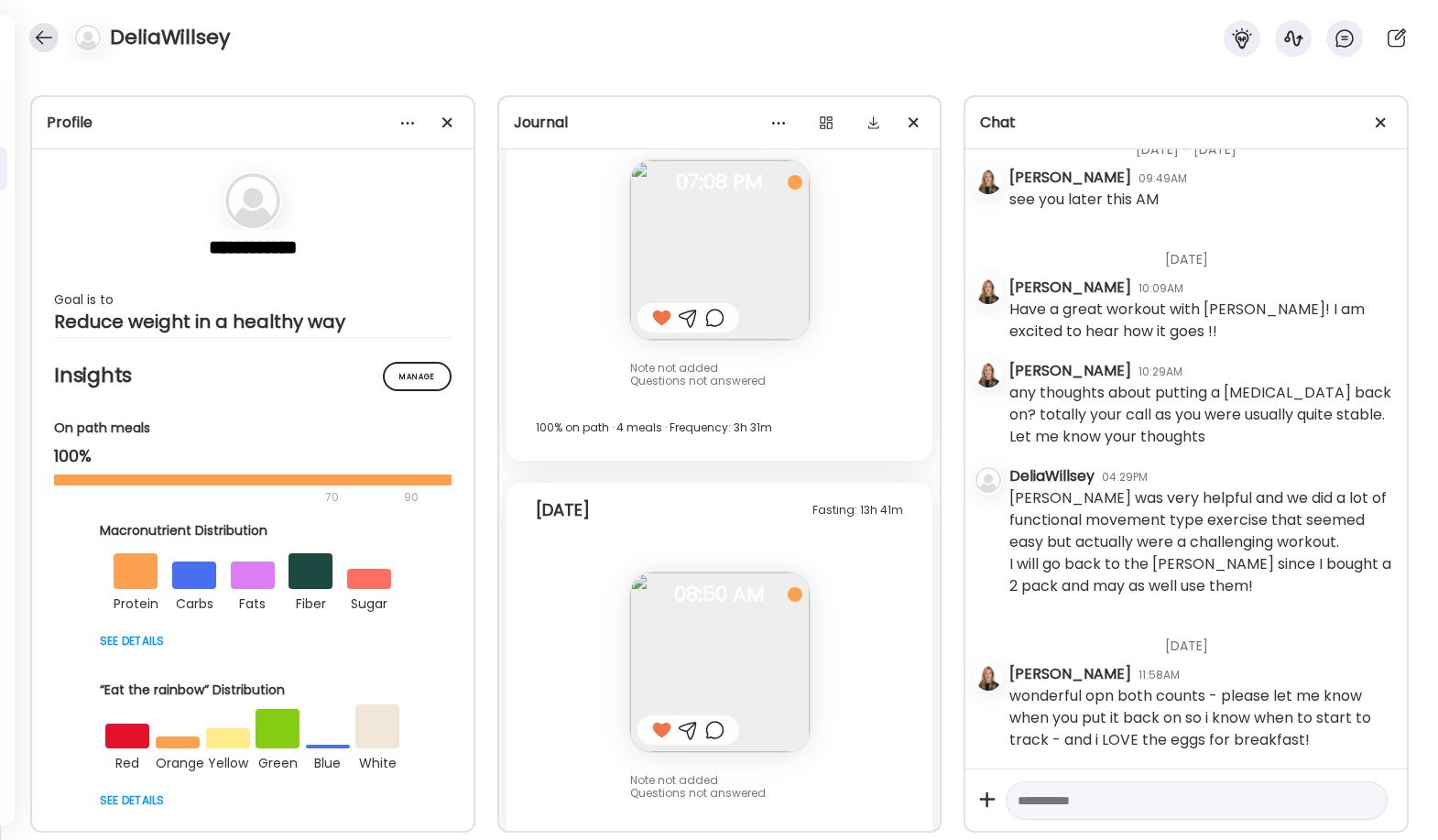
scroll to position [26295, 0]
click at [48, 33] on div at bounding box center [43, 37] width 29 height 29
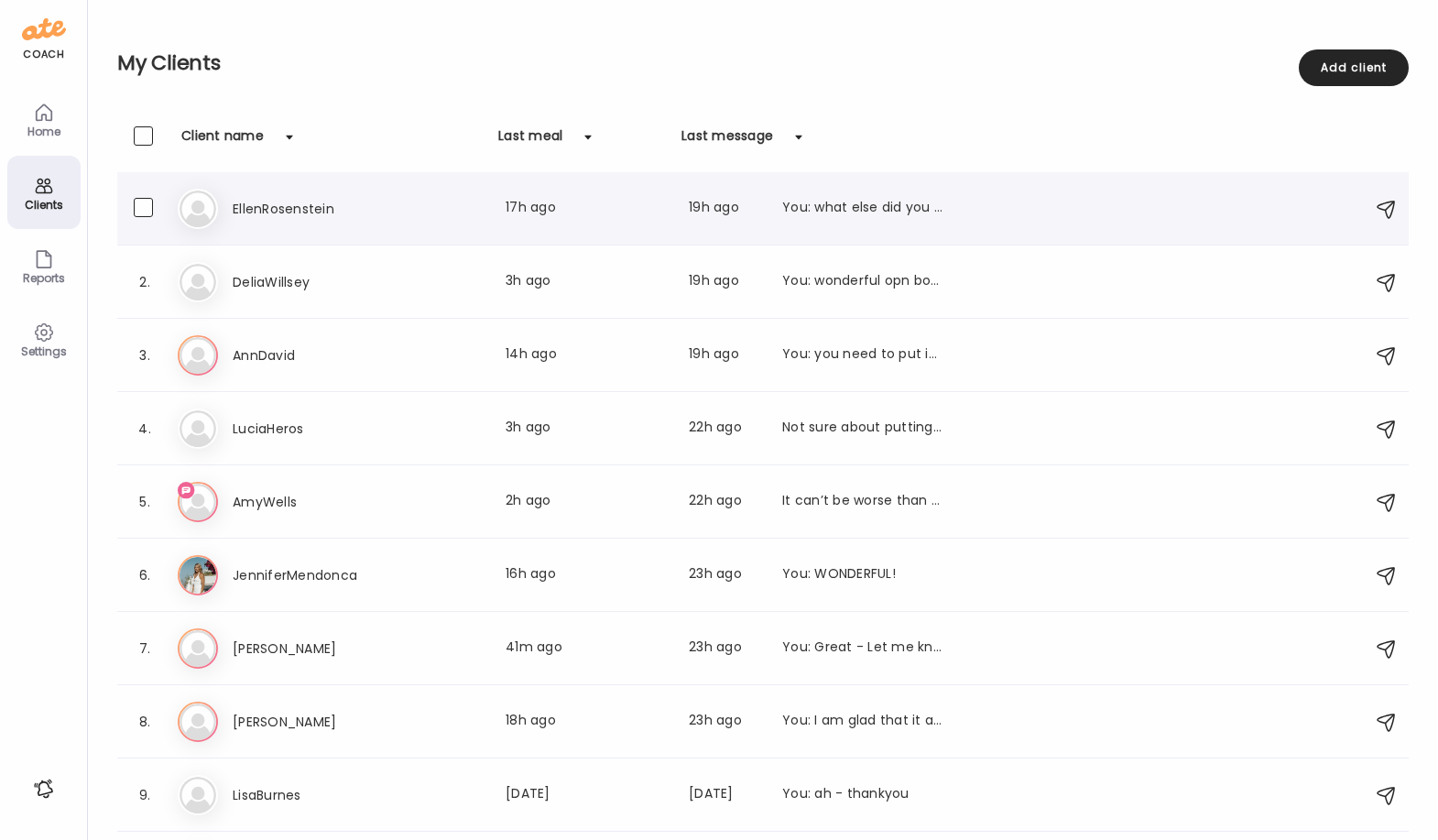
click at [256, 224] on div "El EllenRosenstein Last meal: 17h ago Last message: 19h ago You: what else did …" at bounding box center [766, 209] width 1176 height 41
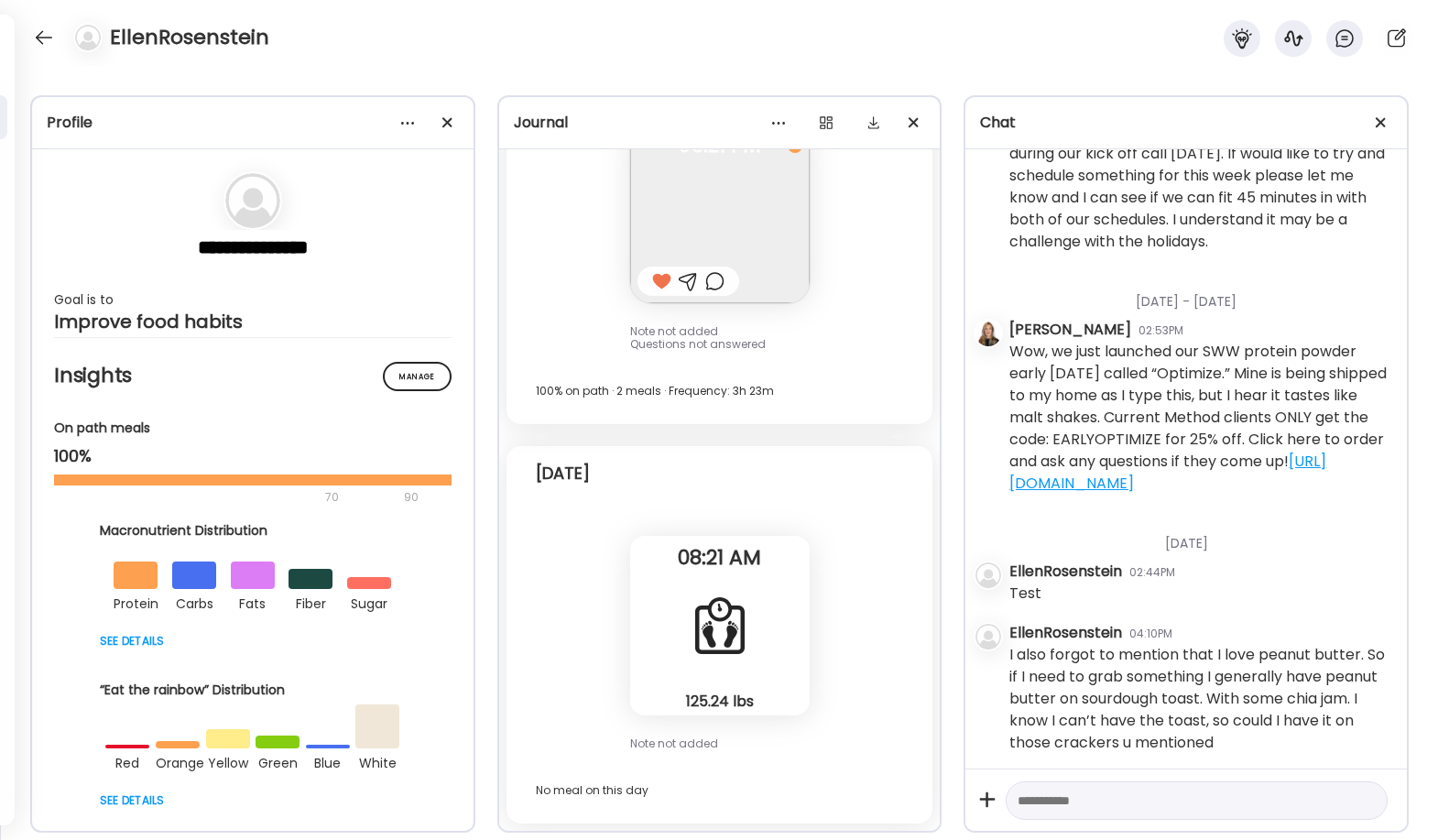
scroll to position [449, 0]
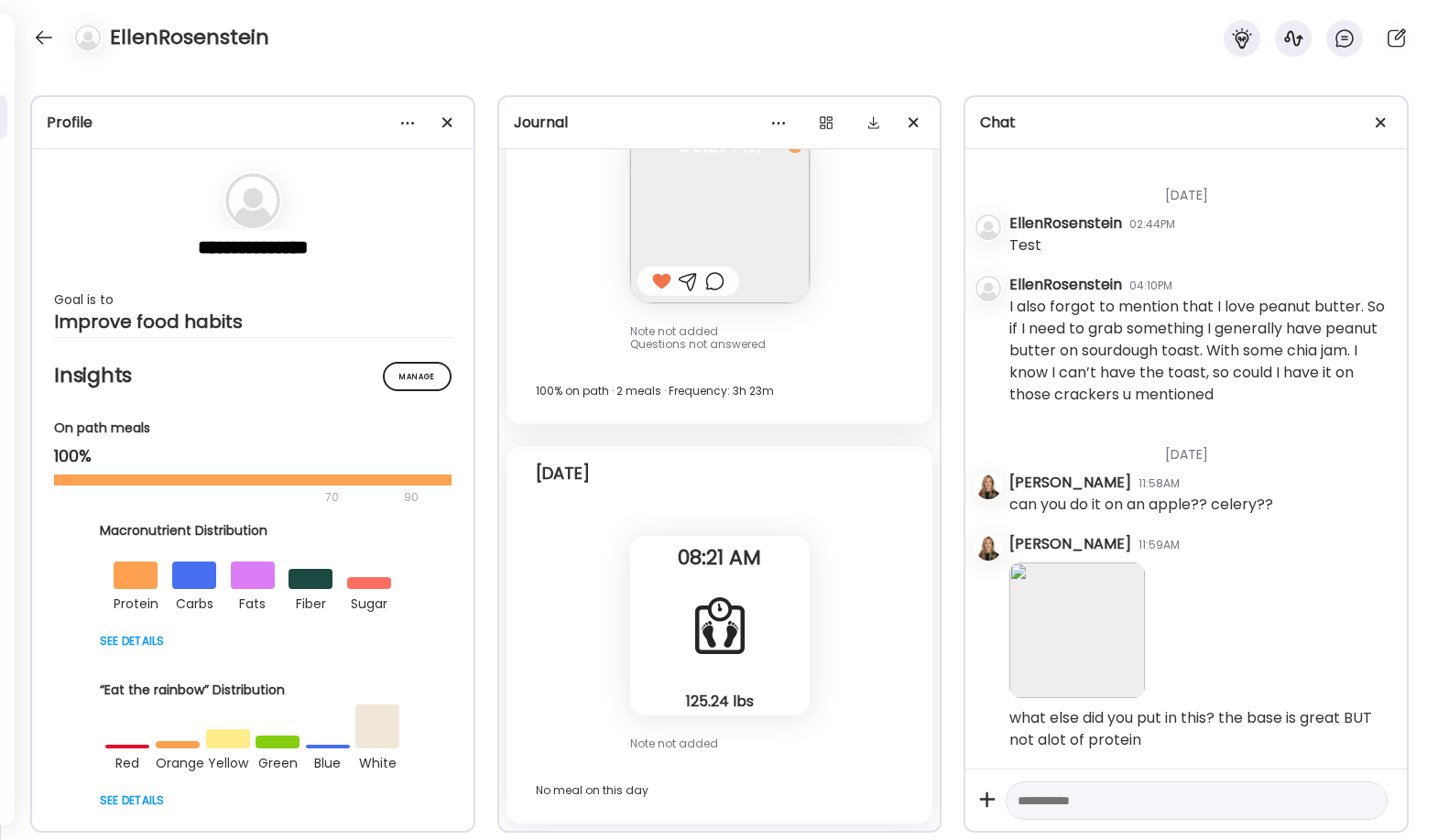
click at [853, 802] on textarea at bounding box center [1179, 800] width 325 height 22
type textarea "**********"
click at [853, 803] on div at bounding box center [1366, 800] width 26 height 26
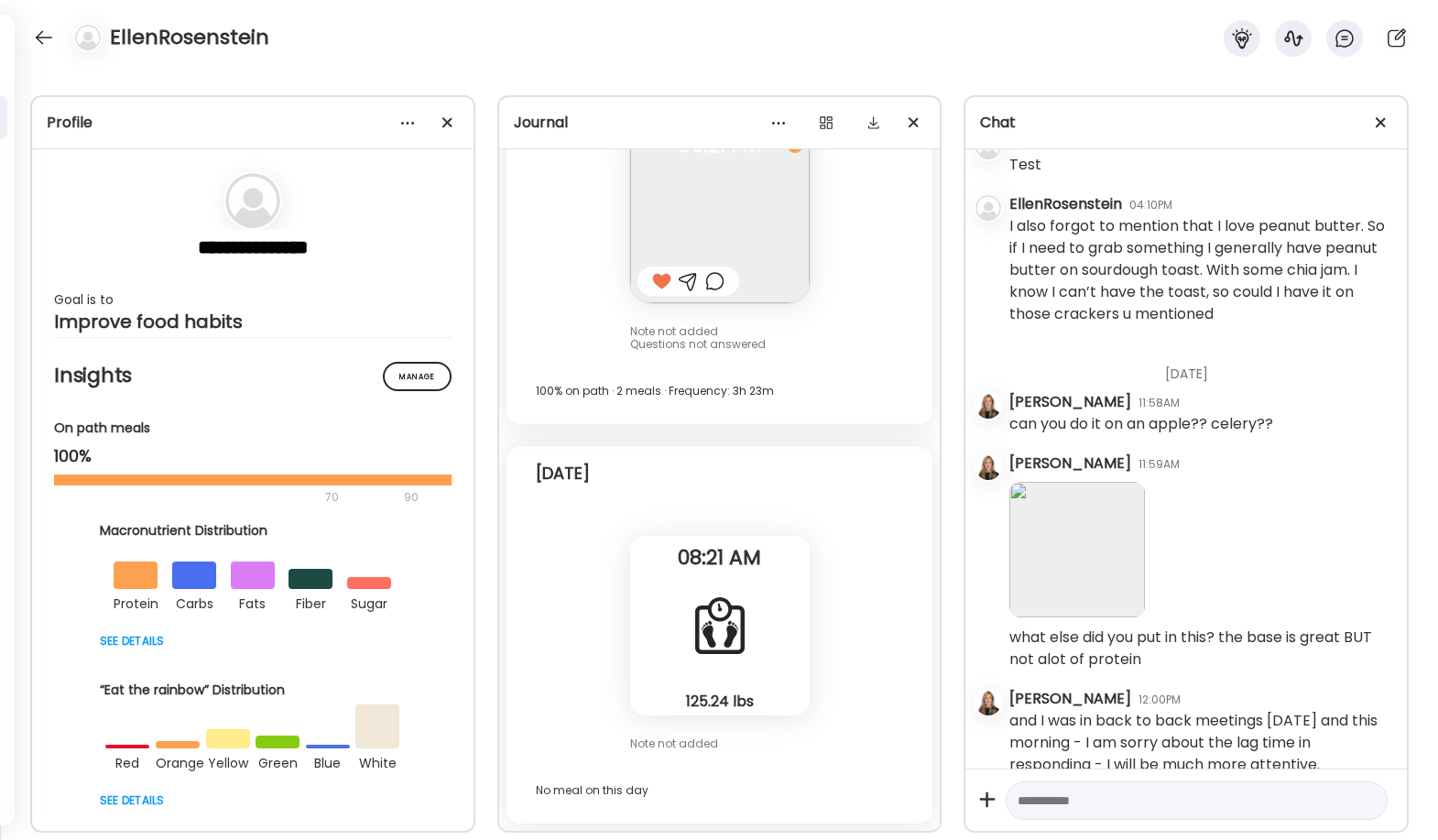
scroll to position [555, 0]
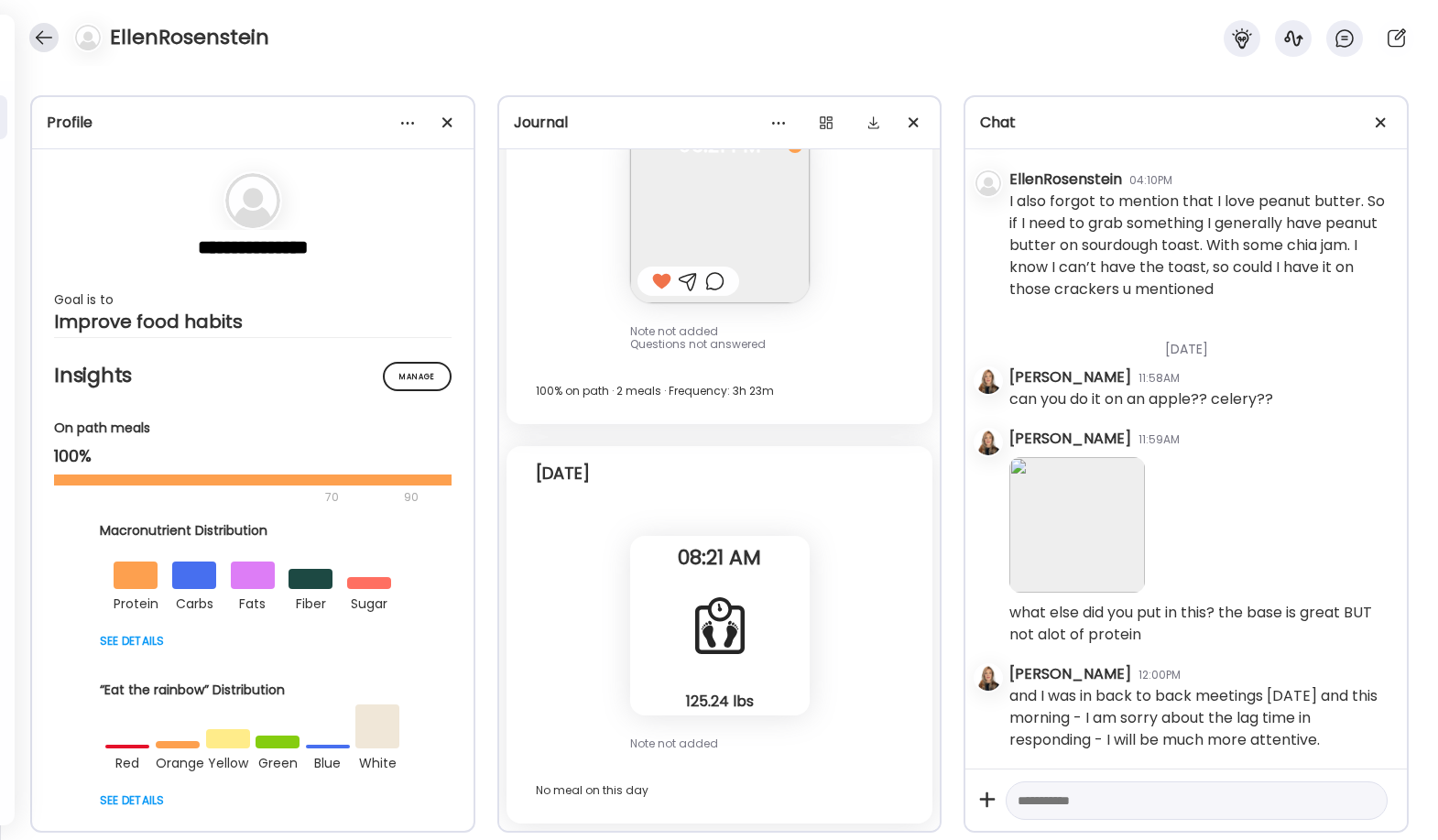
click at [50, 43] on div at bounding box center [43, 37] width 29 height 29
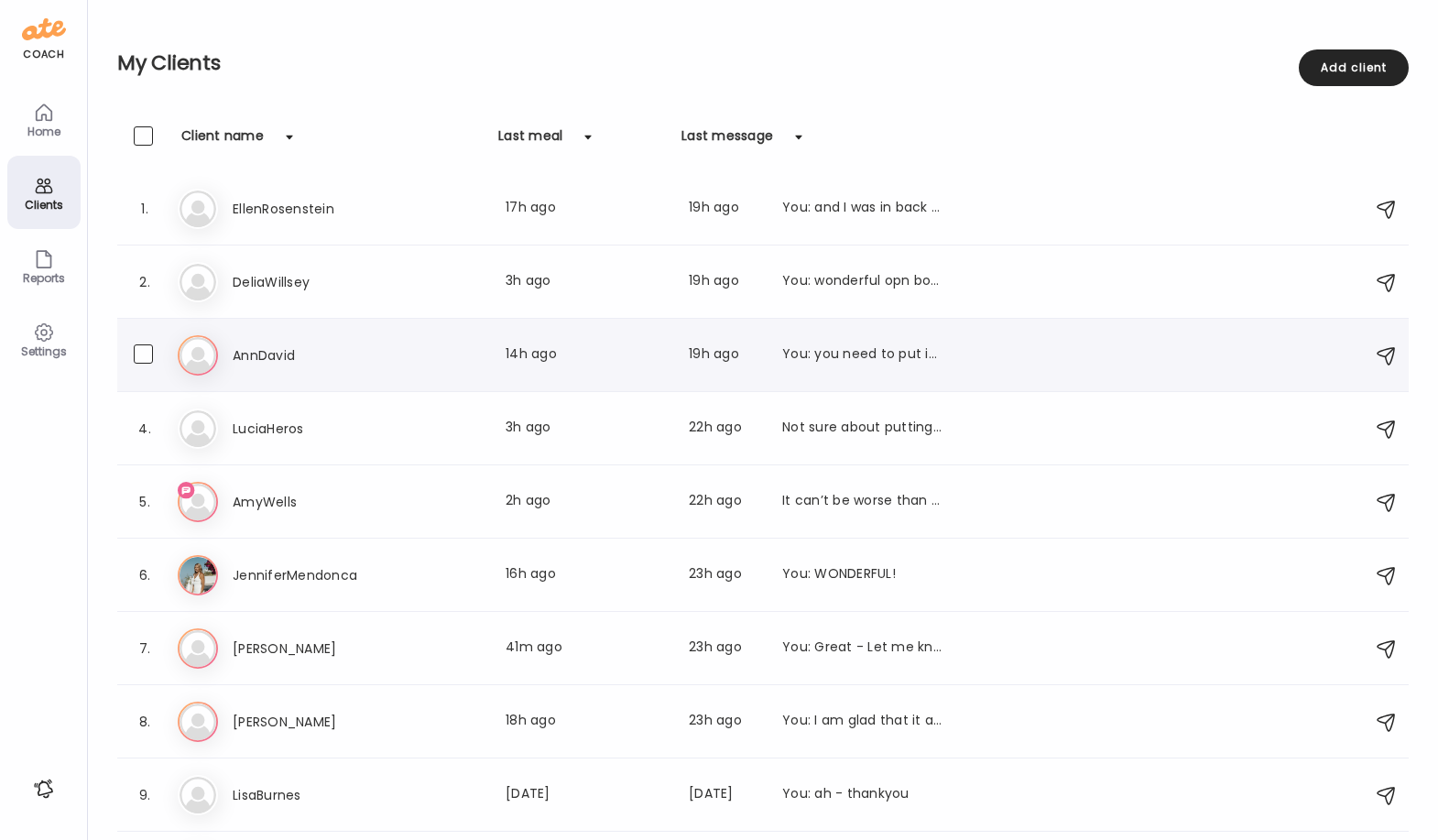
click at [260, 363] on h3 "AnnDavid" at bounding box center [313, 355] width 161 height 22
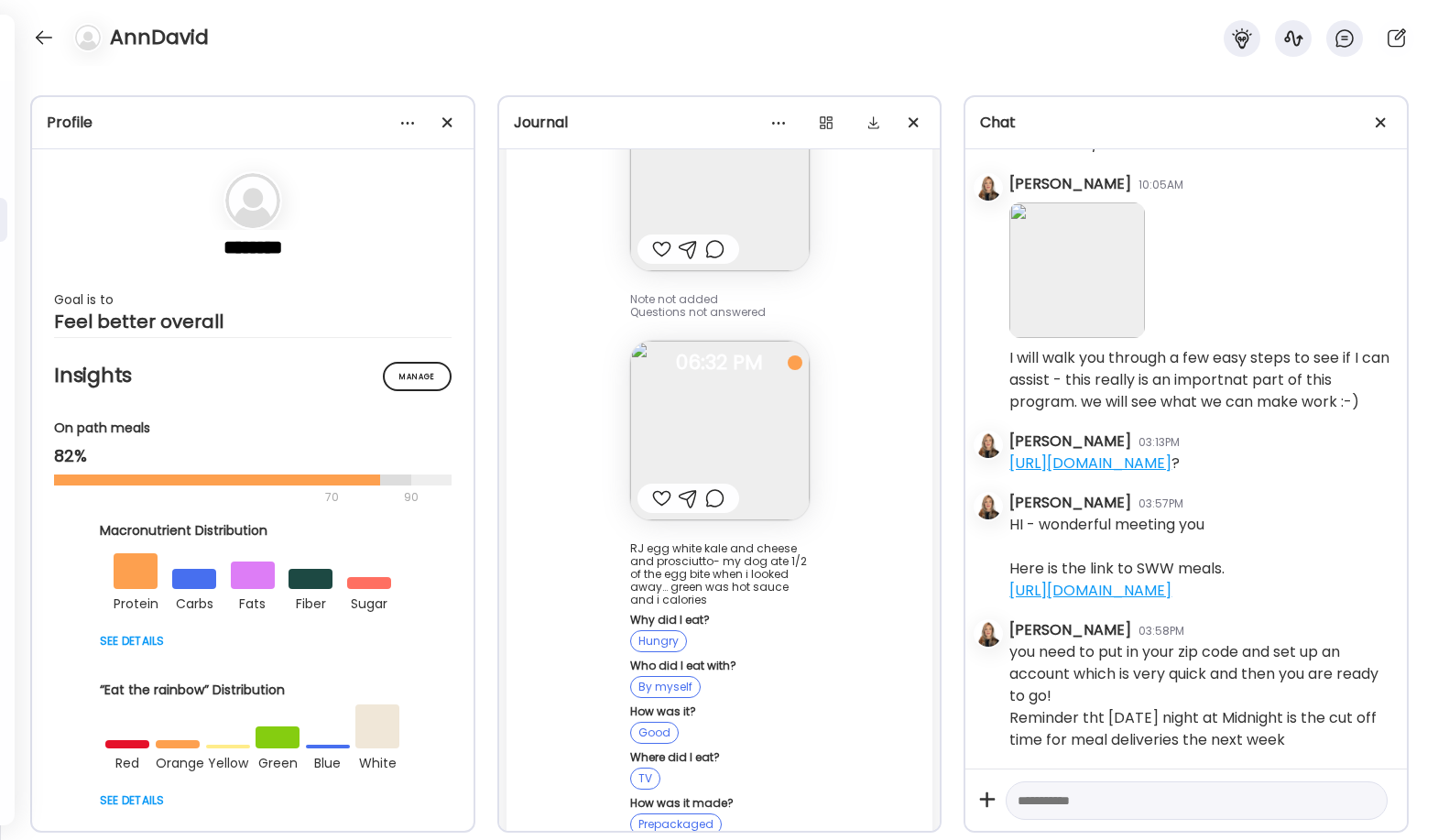
scroll to position [3793, 0]
click at [652, 489] on div at bounding box center [661, 500] width 19 height 22
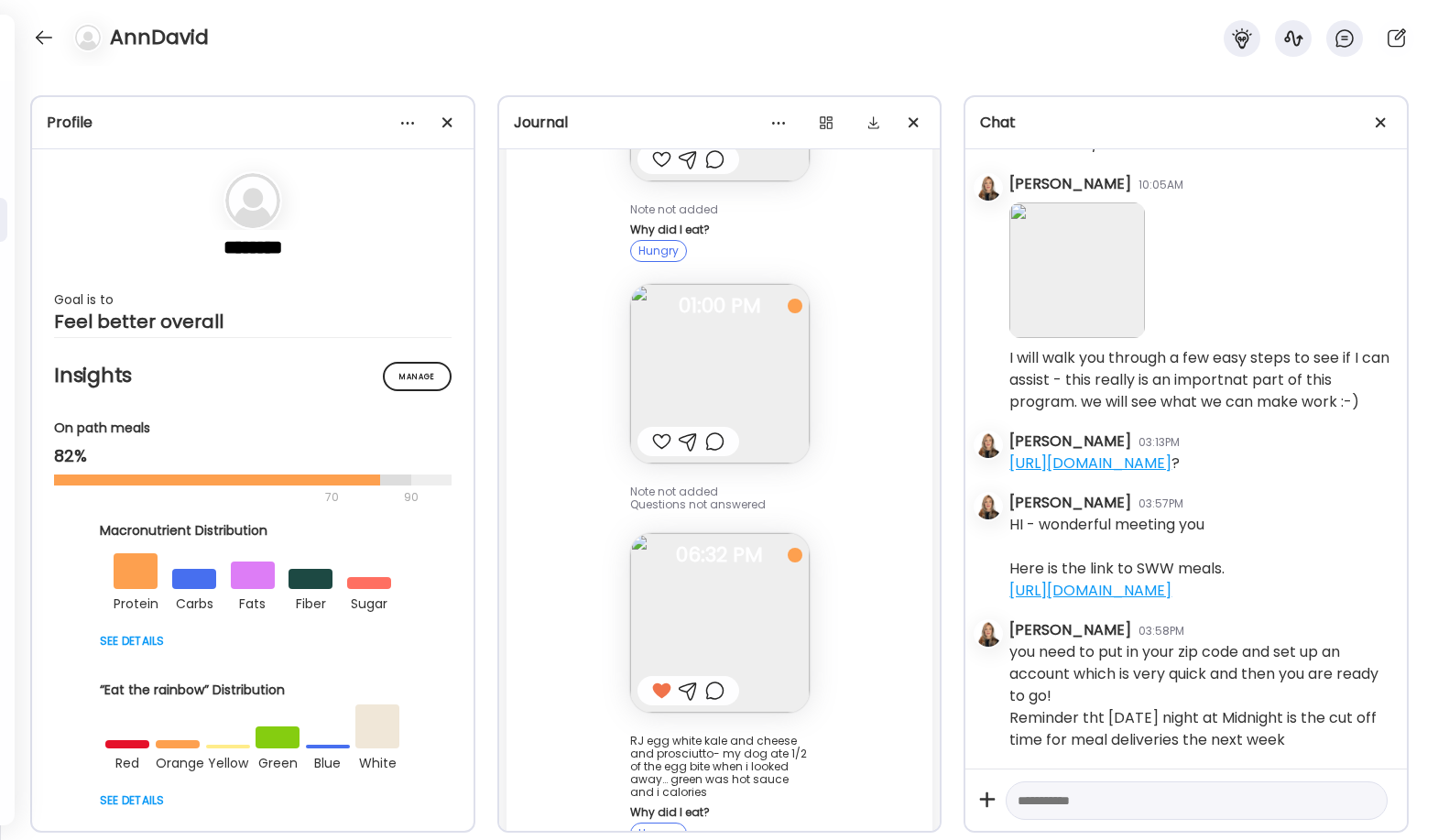
scroll to position [3559, 0]
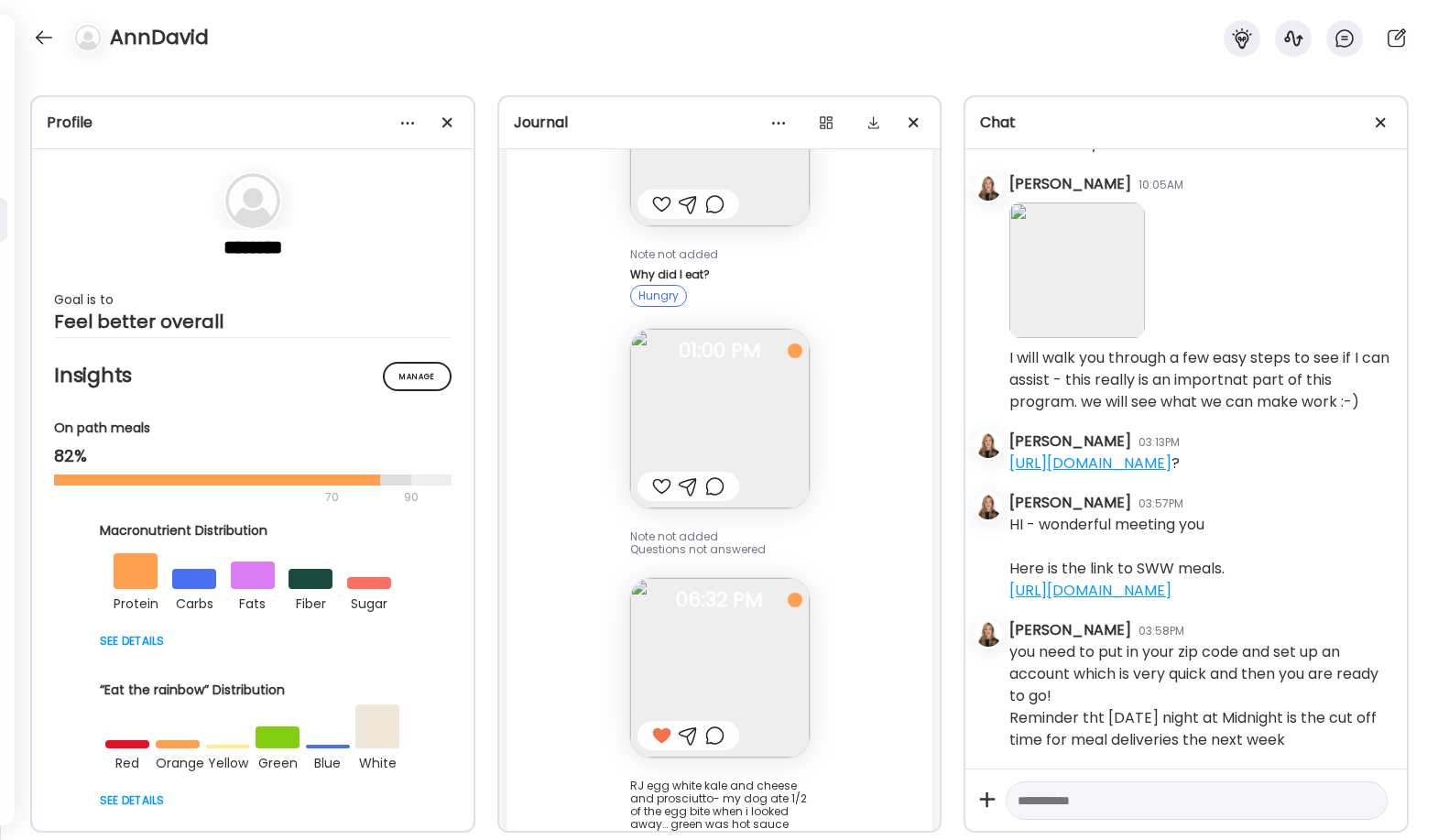
click at [656, 475] on div at bounding box center [661, 486] width 19 height 22
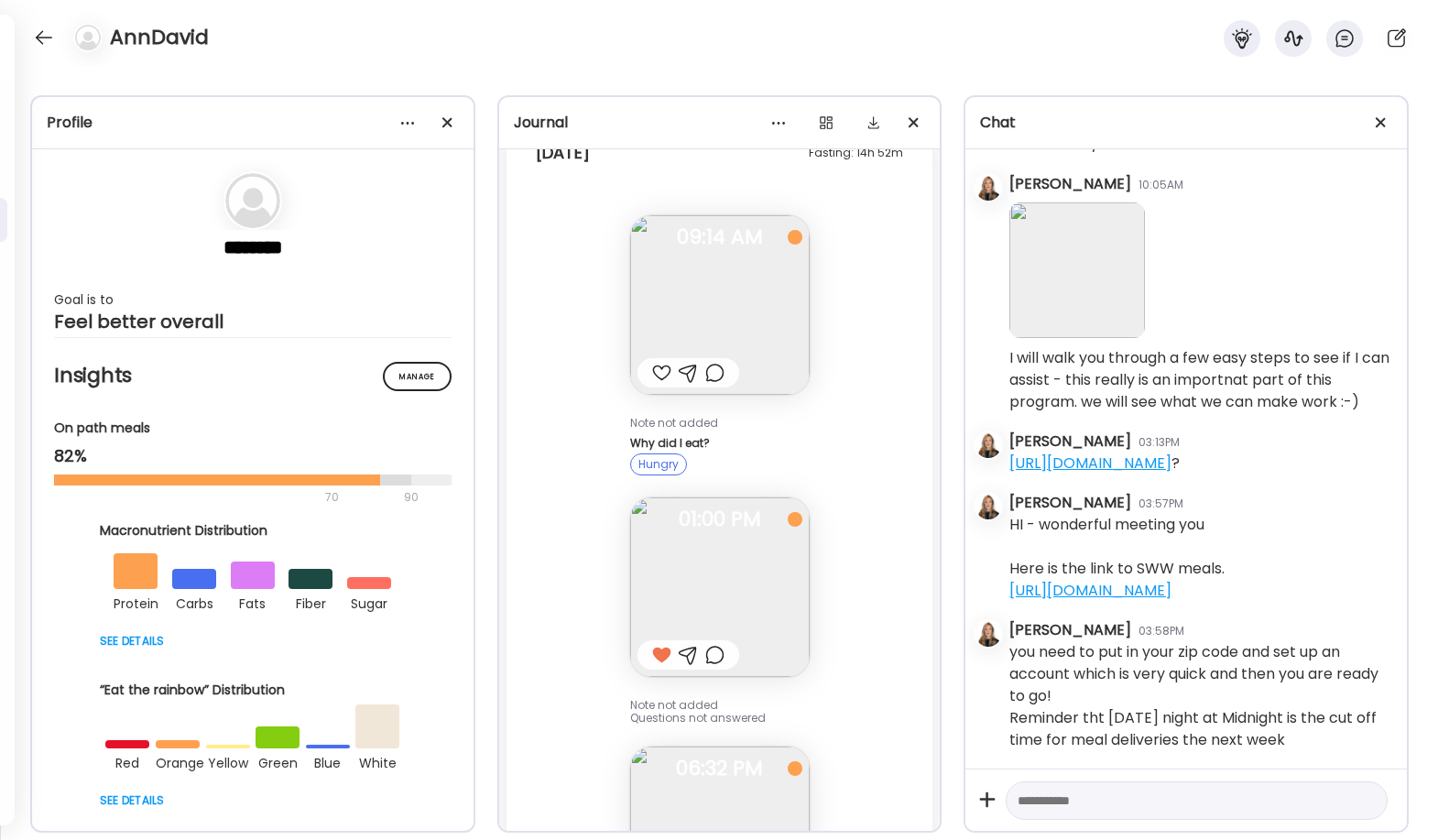
click at [652, 362] on div at bounding box center [661, 373] width 19 height 22
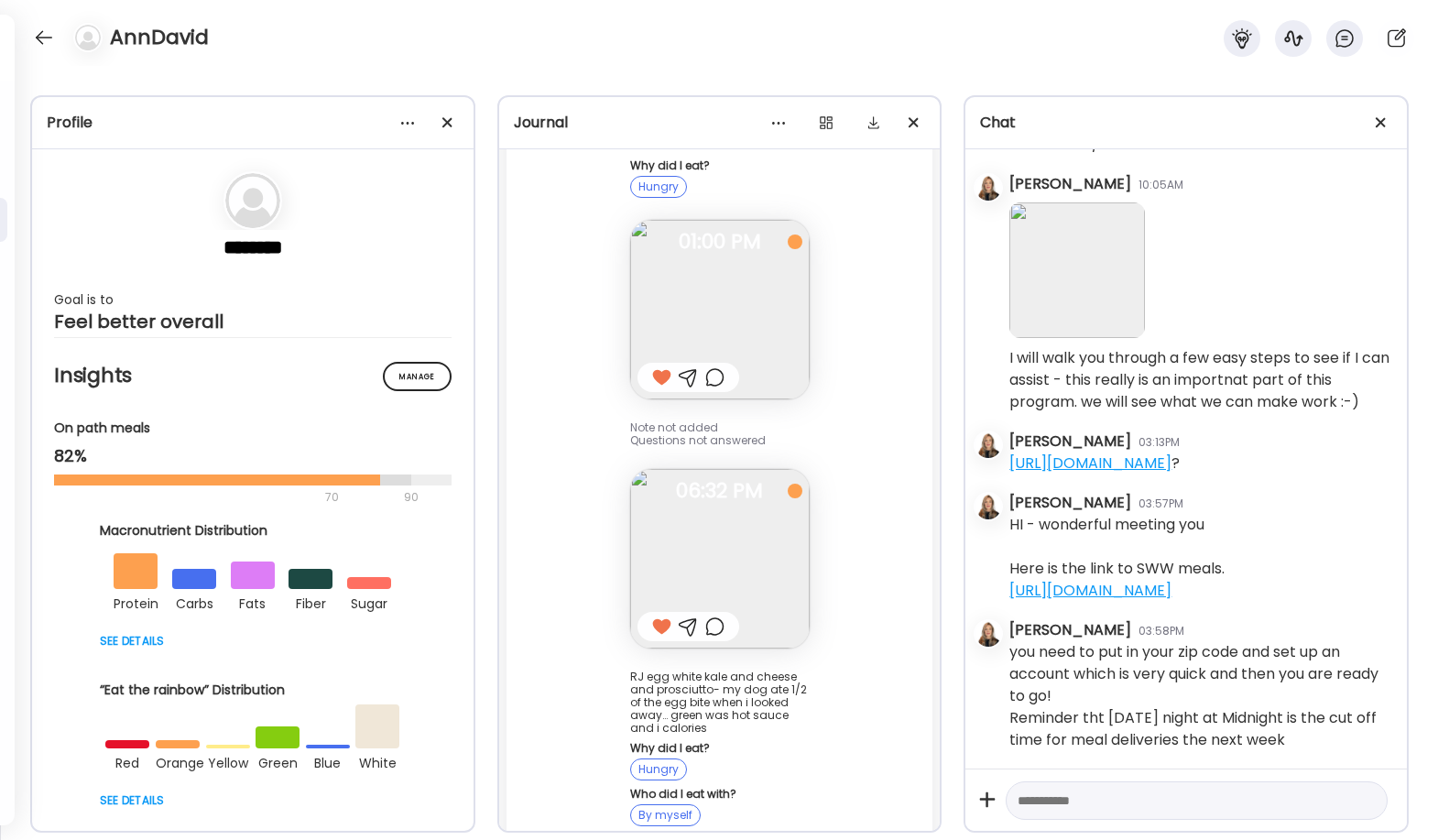
scroll to position [3798, 0]
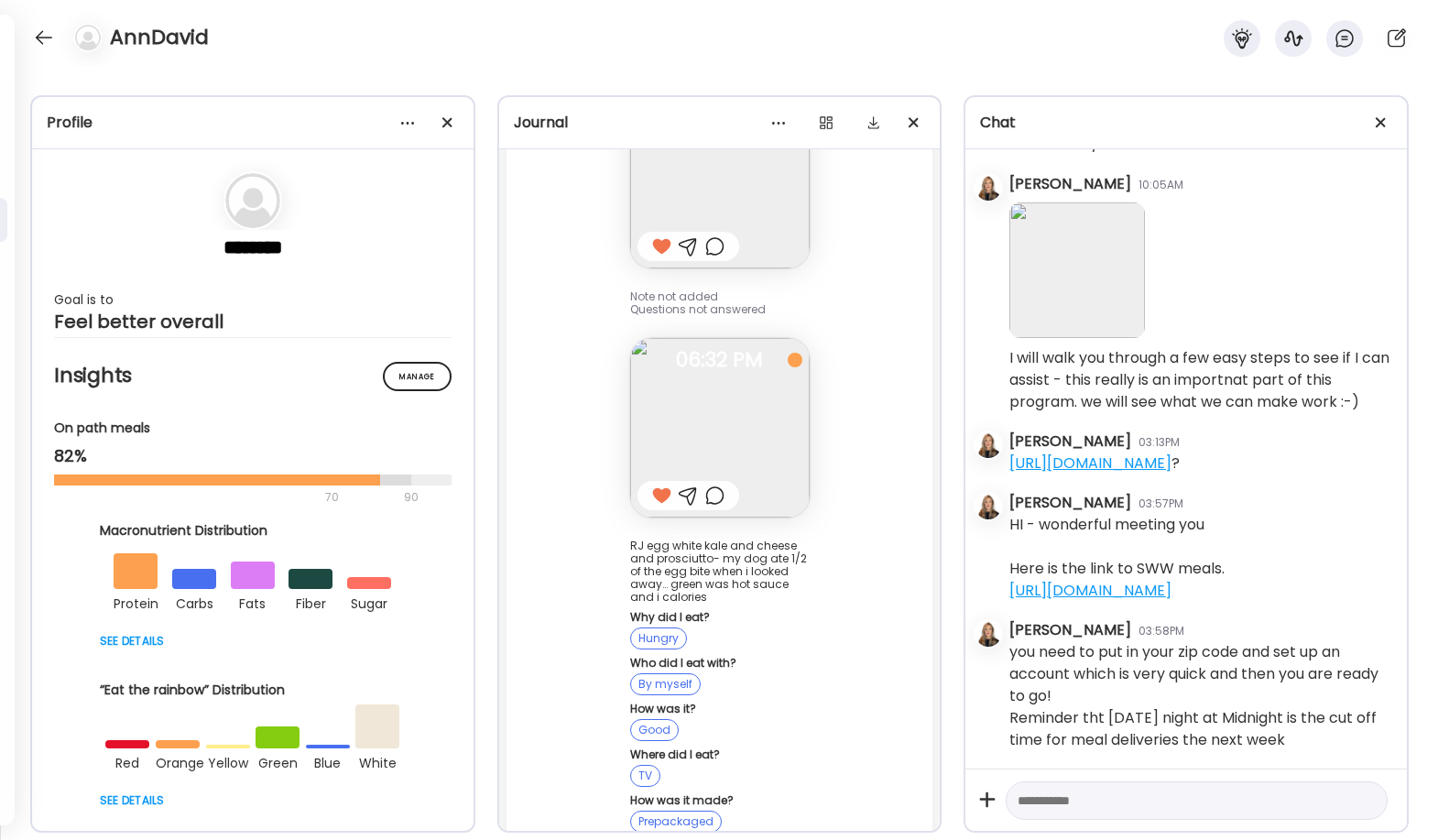
click at [684, 484] on div at bounding box center [688, 495] width 19 height 22
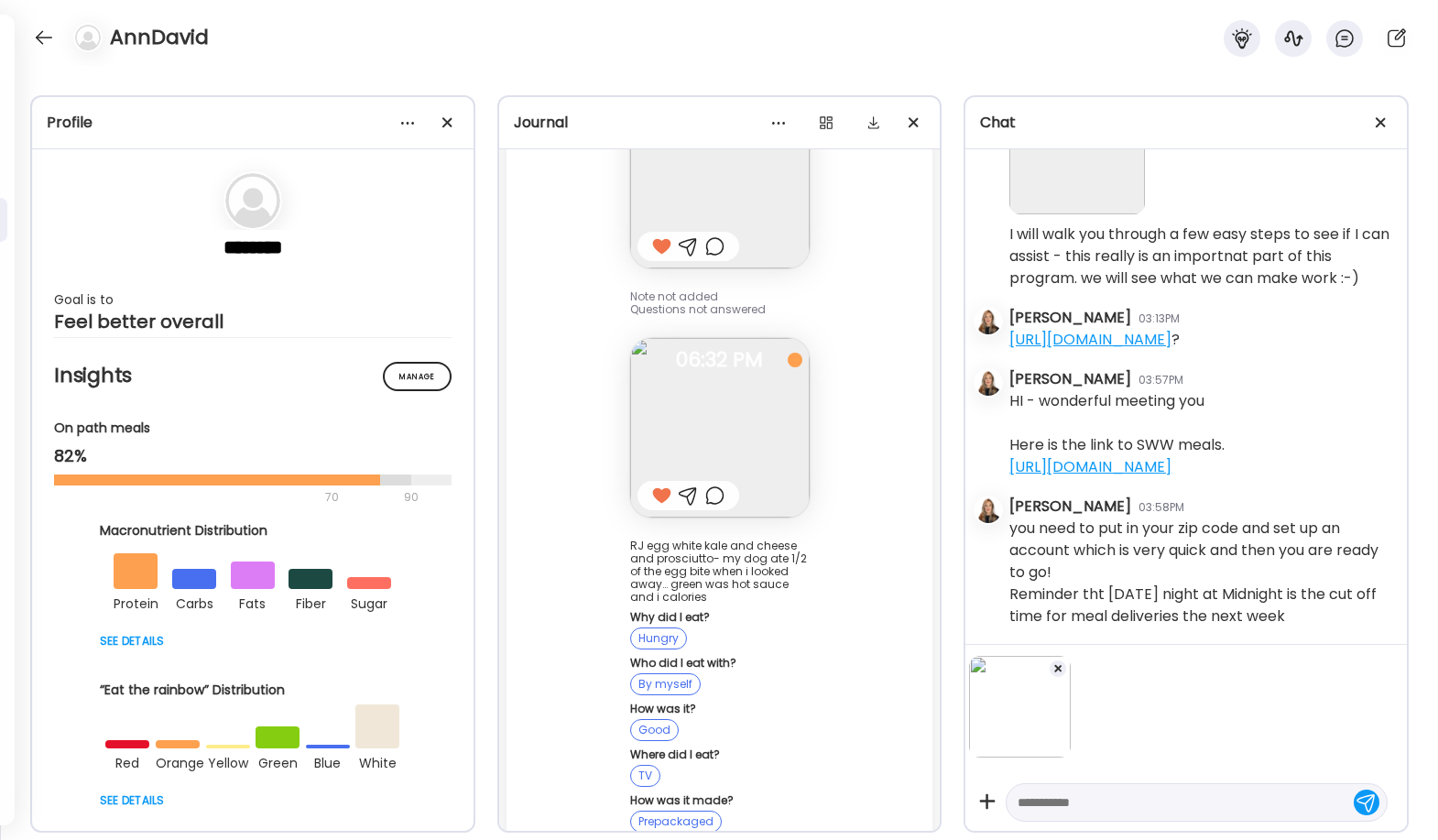
click at [853, 812] on textarea at bounding box center [1179, 802] width 325 height 22
click at [853, 802] on textarea "**********" at bounding box center [1179, 789] width 325 height 44
type textarea "**********"
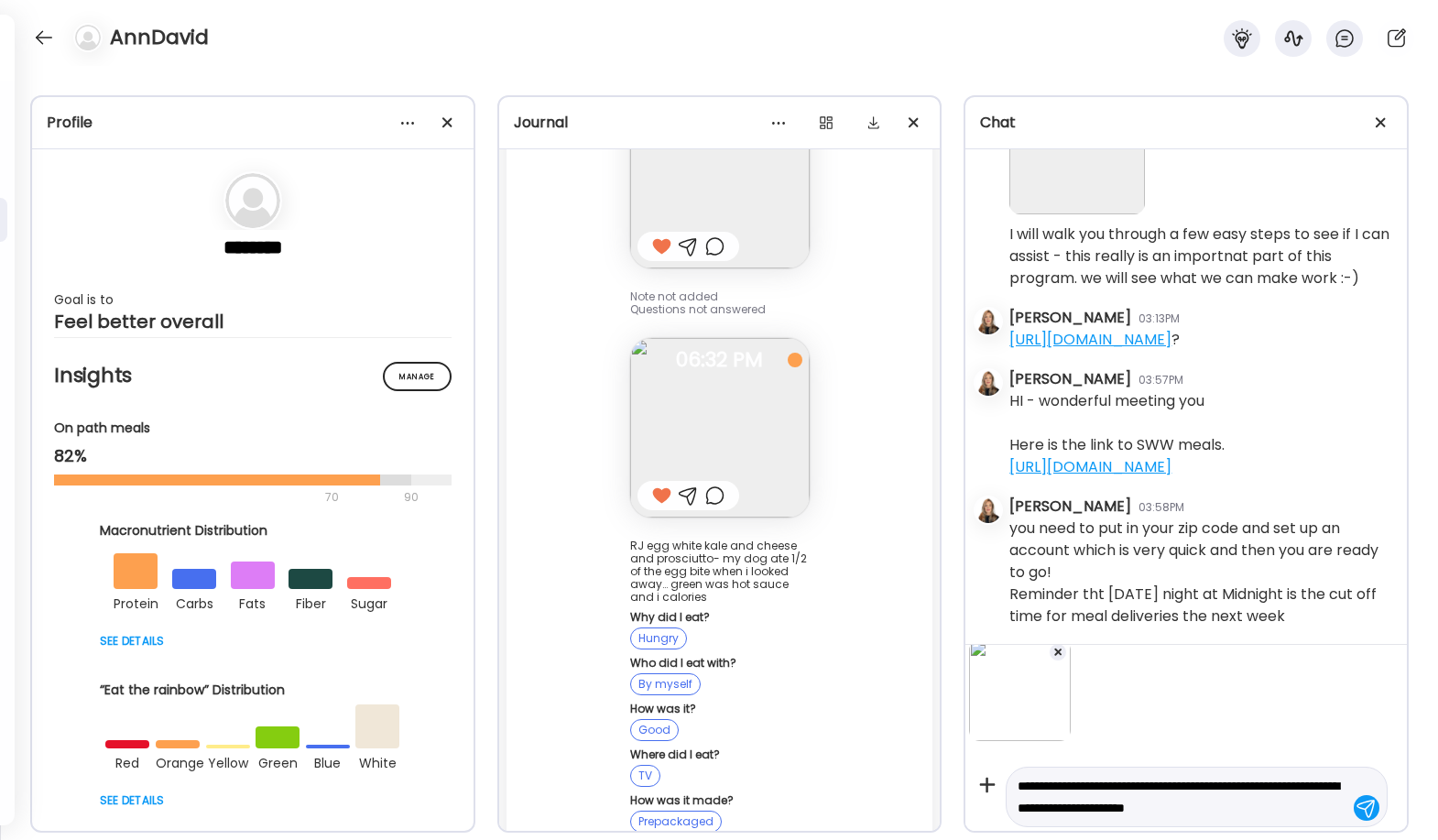
click at [853, 802] on div at bounding box center [1366, 808] width 26 height 26
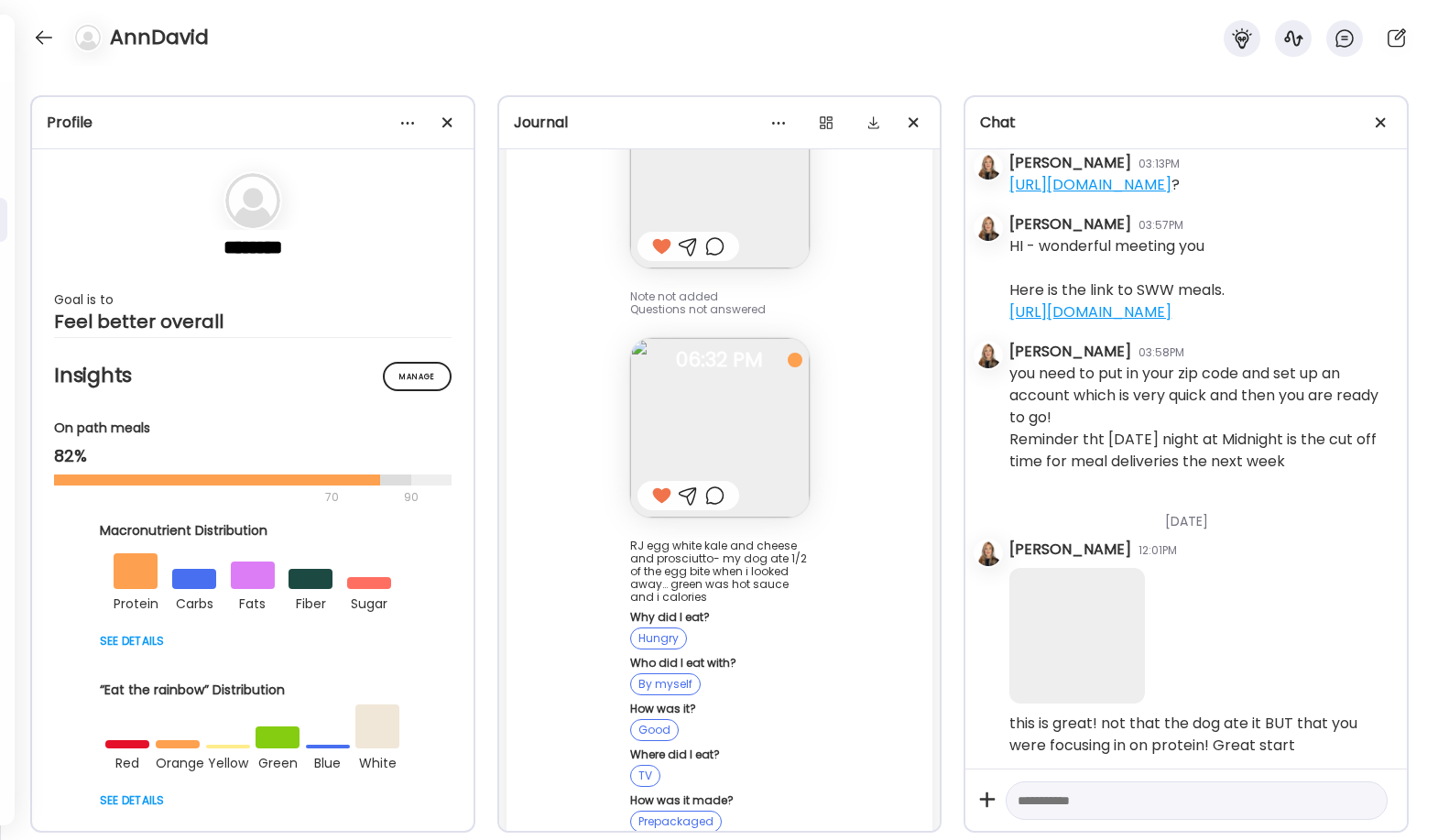
scroll to position [2107, 0]
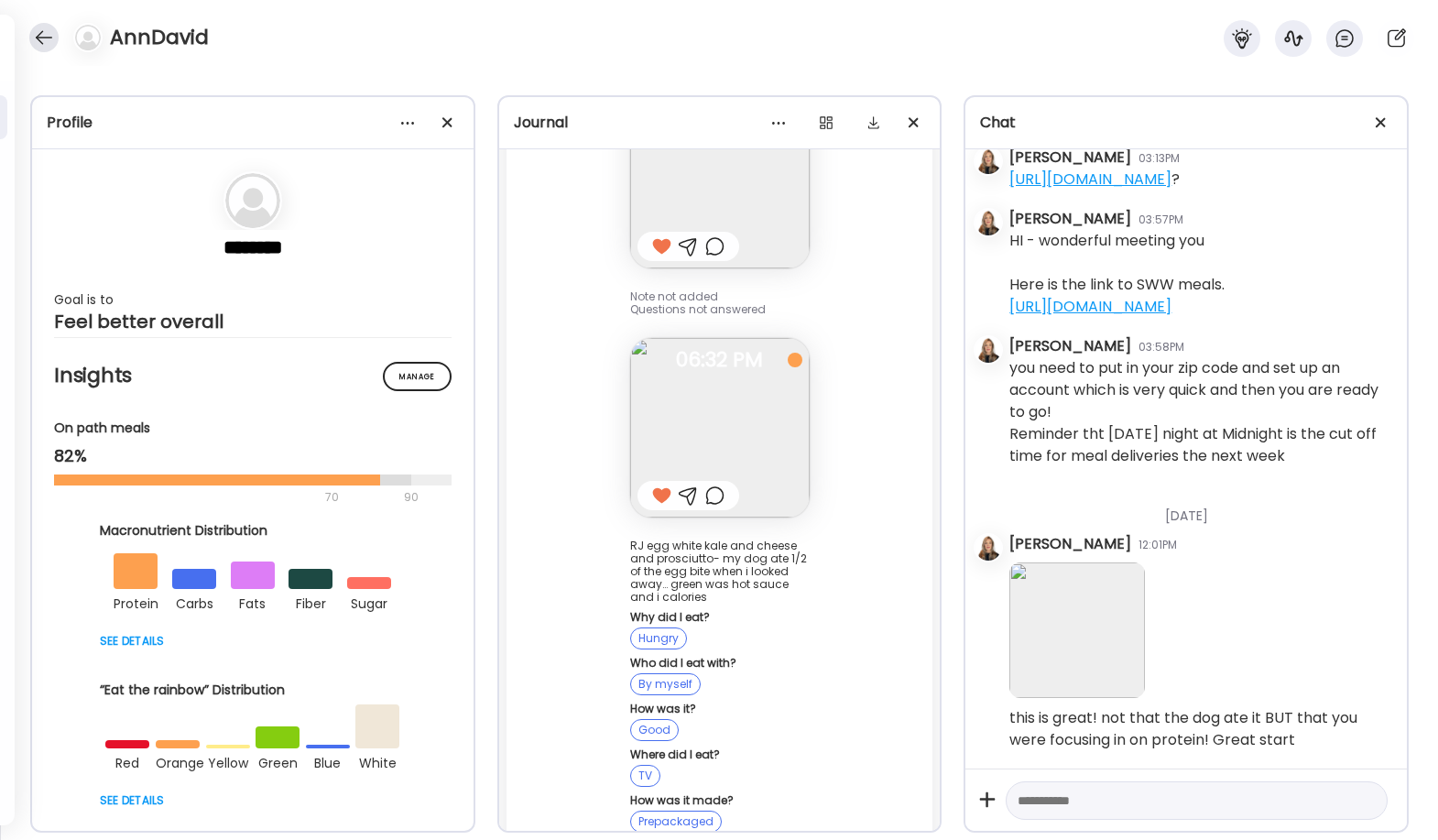
click at [54, 37] on div at bounding box center [43, 37] width 29 height 29
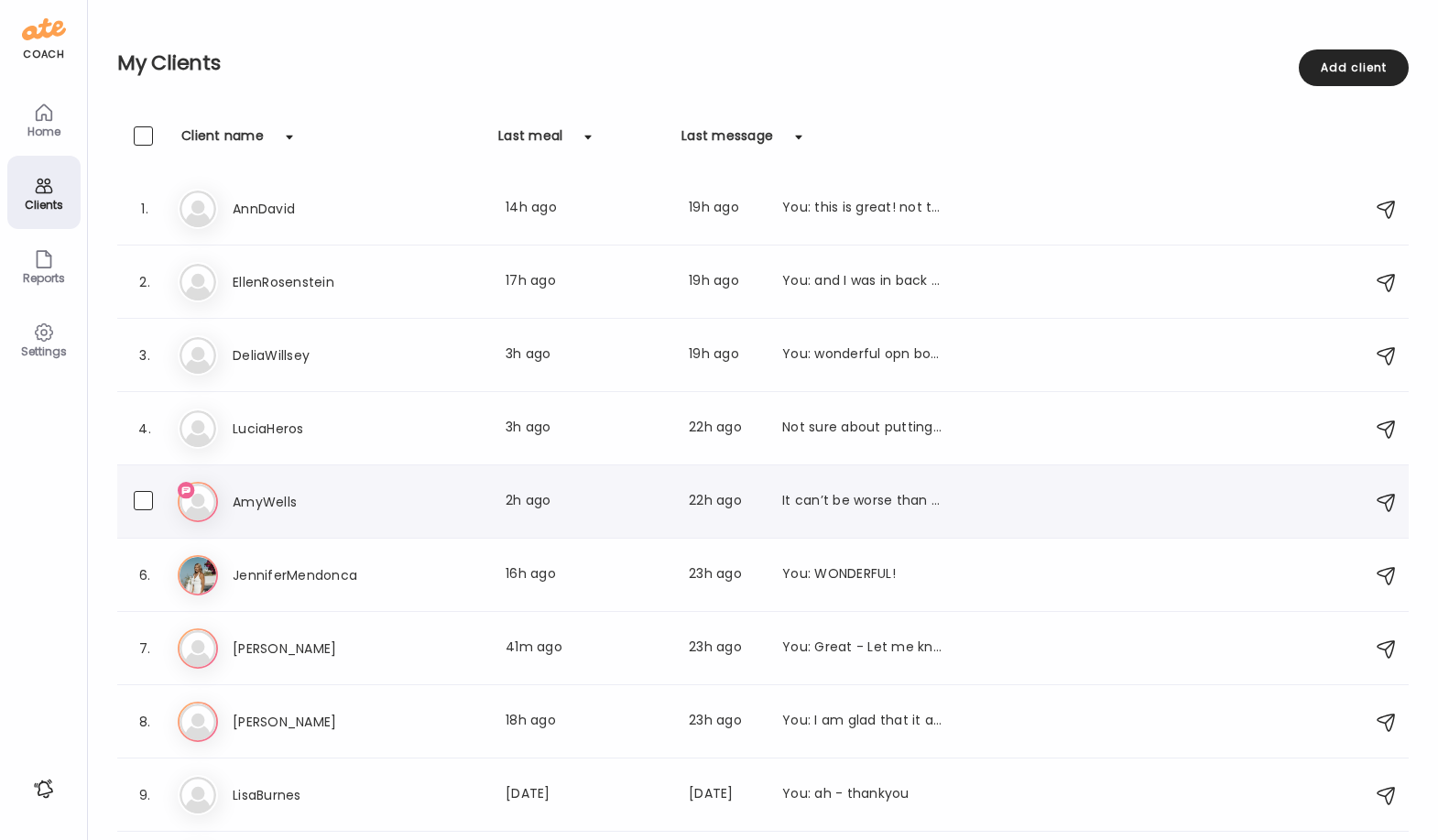
click at [298, 501] on h3 "AmyWells" at bounding box center [313, 502] width 161 height 22
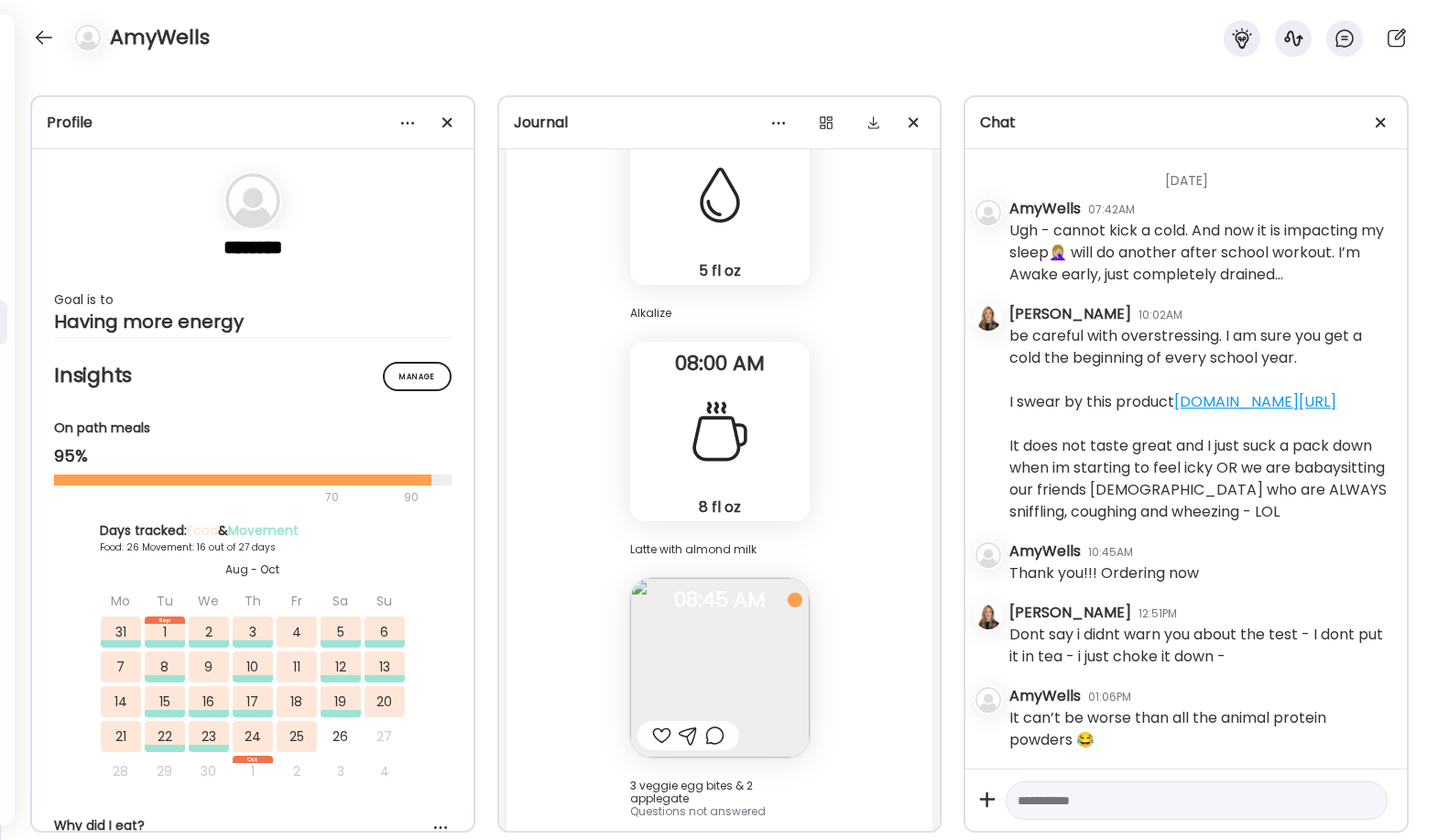
scroll to position [88454, 0]
click at [853, 790] on textarea at bounding box center [1179, 800] width 325 height 22
type textarea "****"
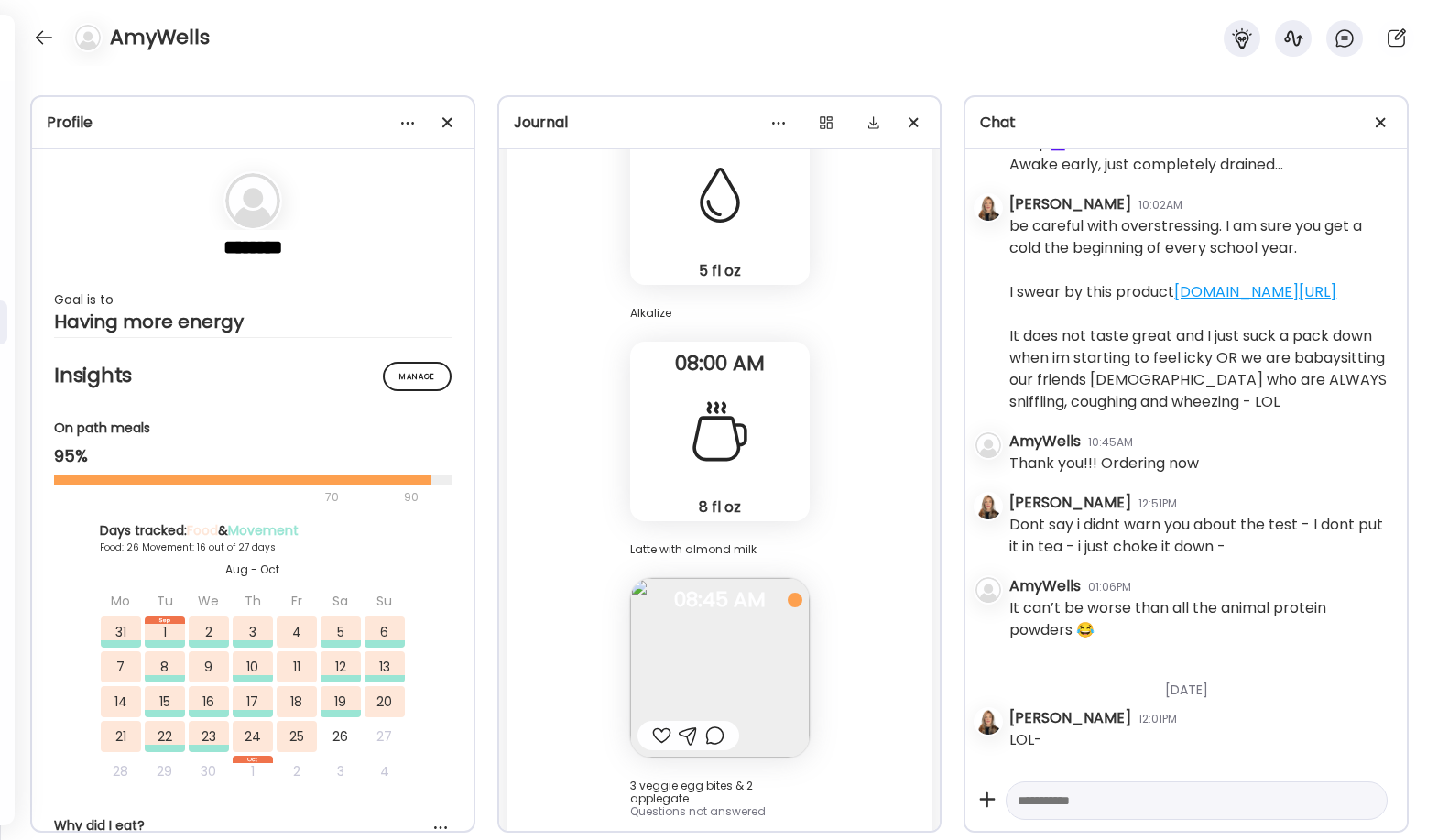
scroll to position [88566, 0]
click at [853, 804] on textarea at bounding box center [1179, 800] width 325 height 22
type textarea "**********"
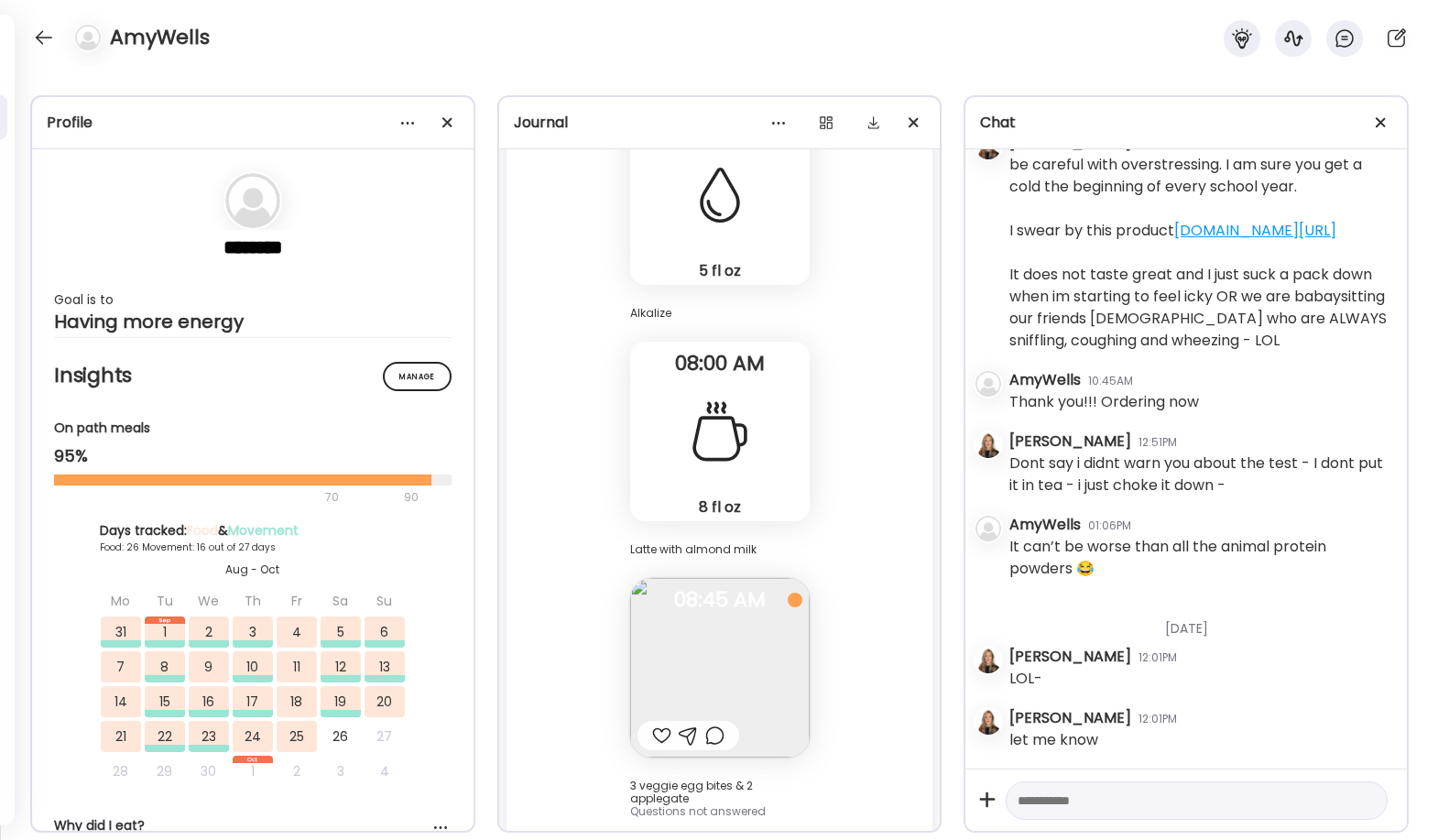
scroll to position [88626, 0]
click at [853, 808] on textarea at bounding box center [1179, 800] width 325 height 22
type textarea "**********"
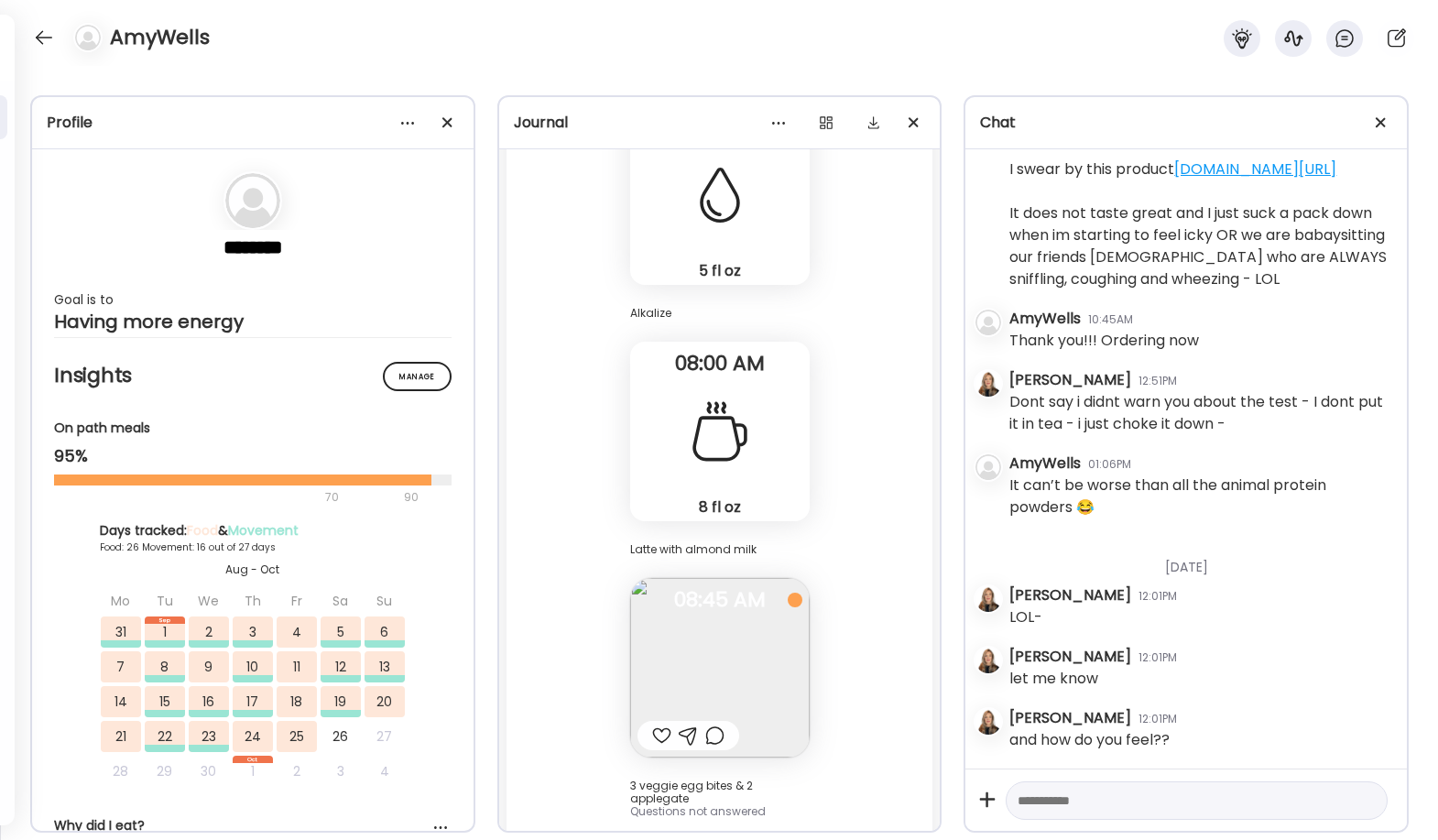
scroll to position [88689, 0]
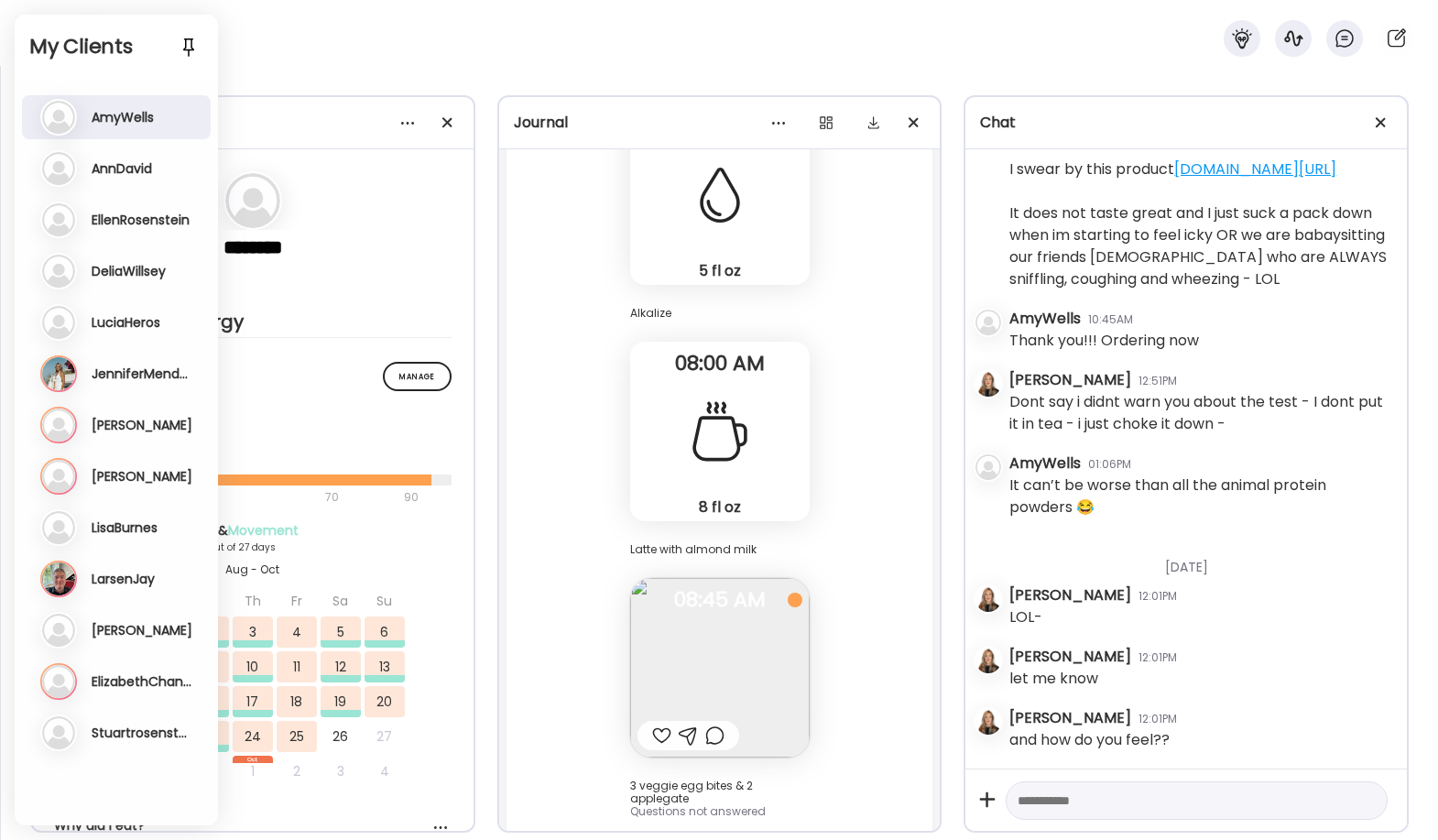
click at [145, 378] on h3 "JenniferMendonca" at bounding box center [142, 374] width 102 height 17
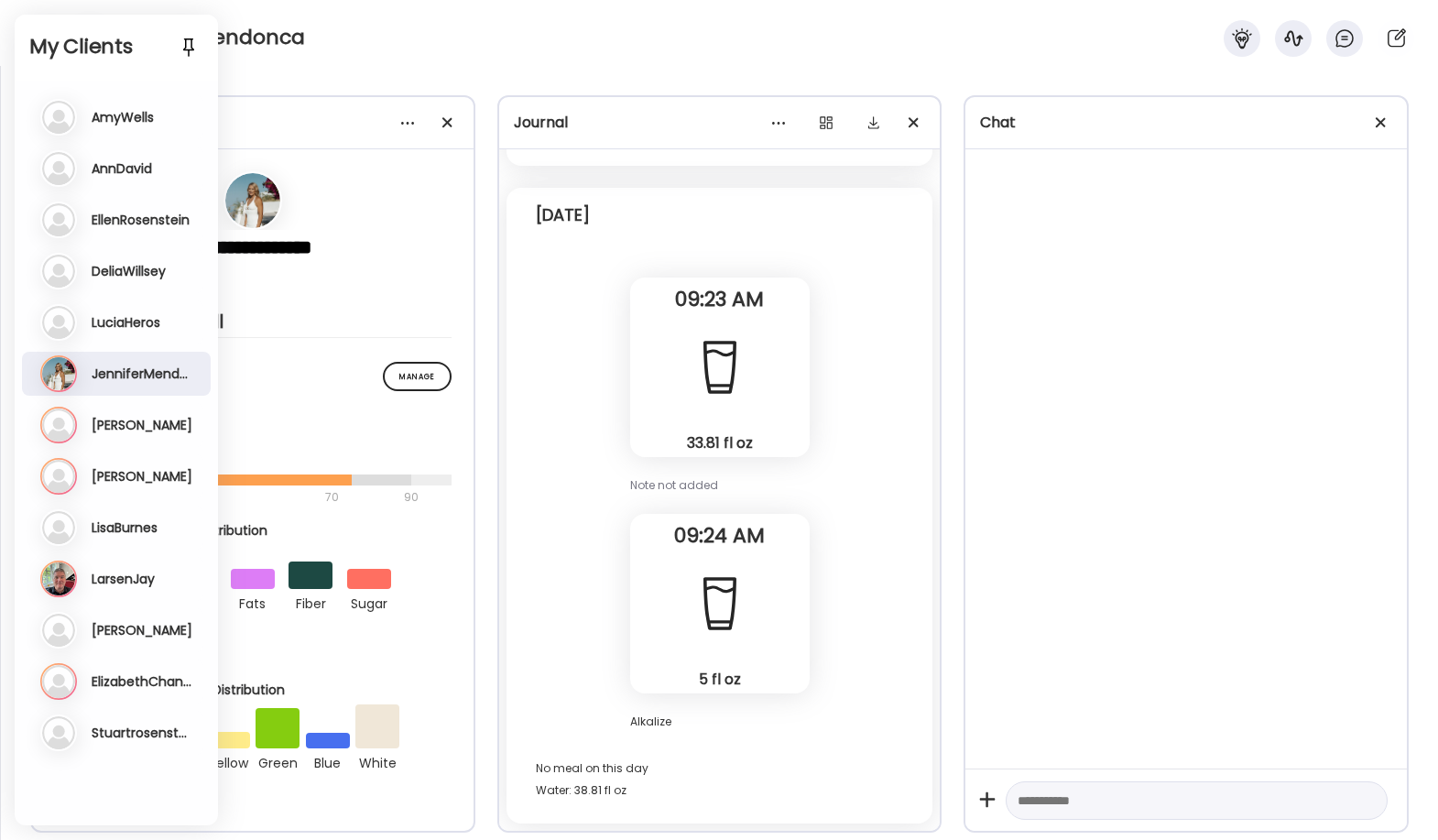
scroll to position [6379, 0]
